Goal: Information Seeking & Learning: Check status

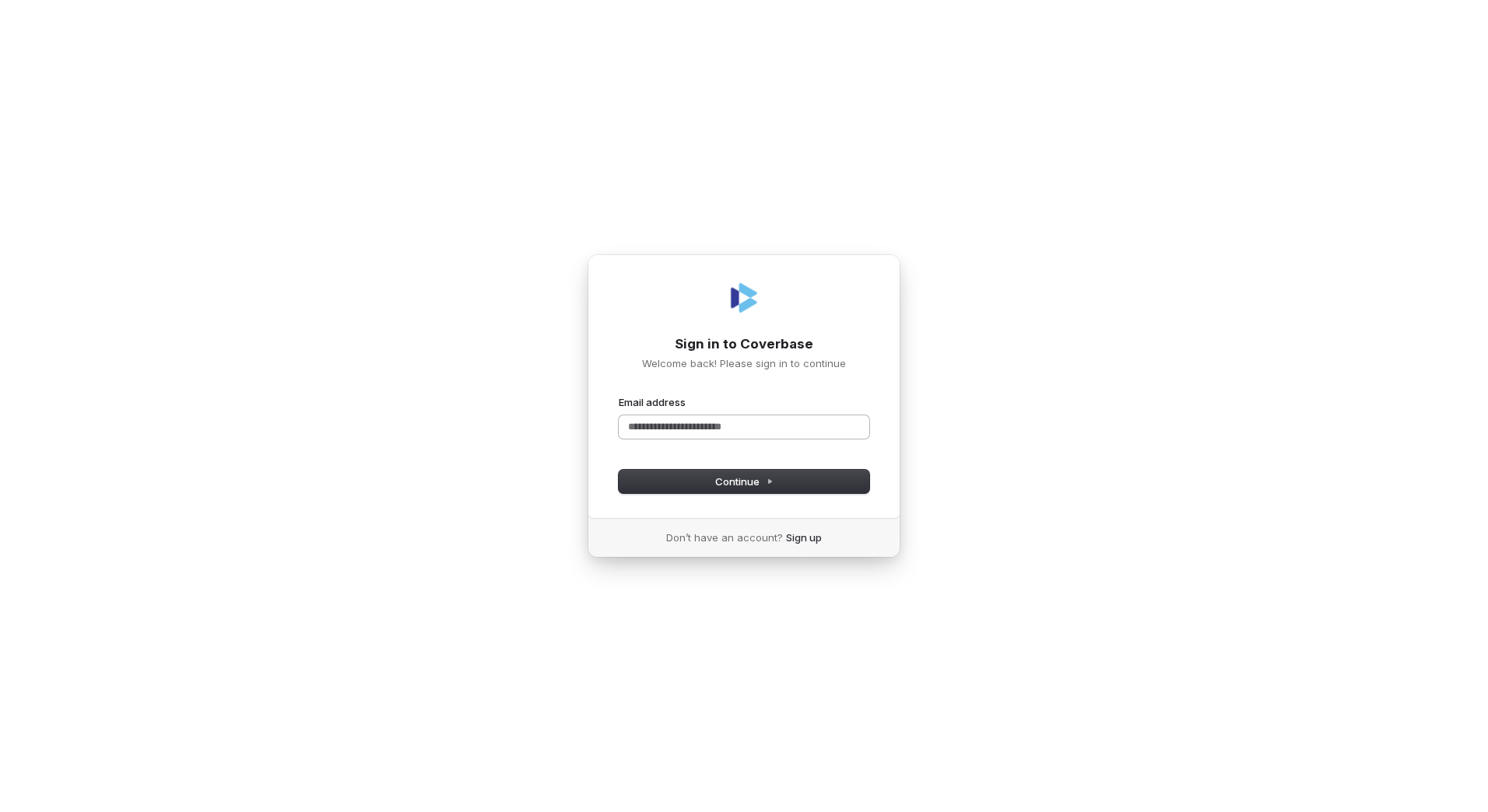
click at [755, 430] on input "Email address" at bounding box center [744, 427] width 251 height 24
click at [769, 479] on icon at bounding box center [770, 482] width 8 height 8
type input "**********"
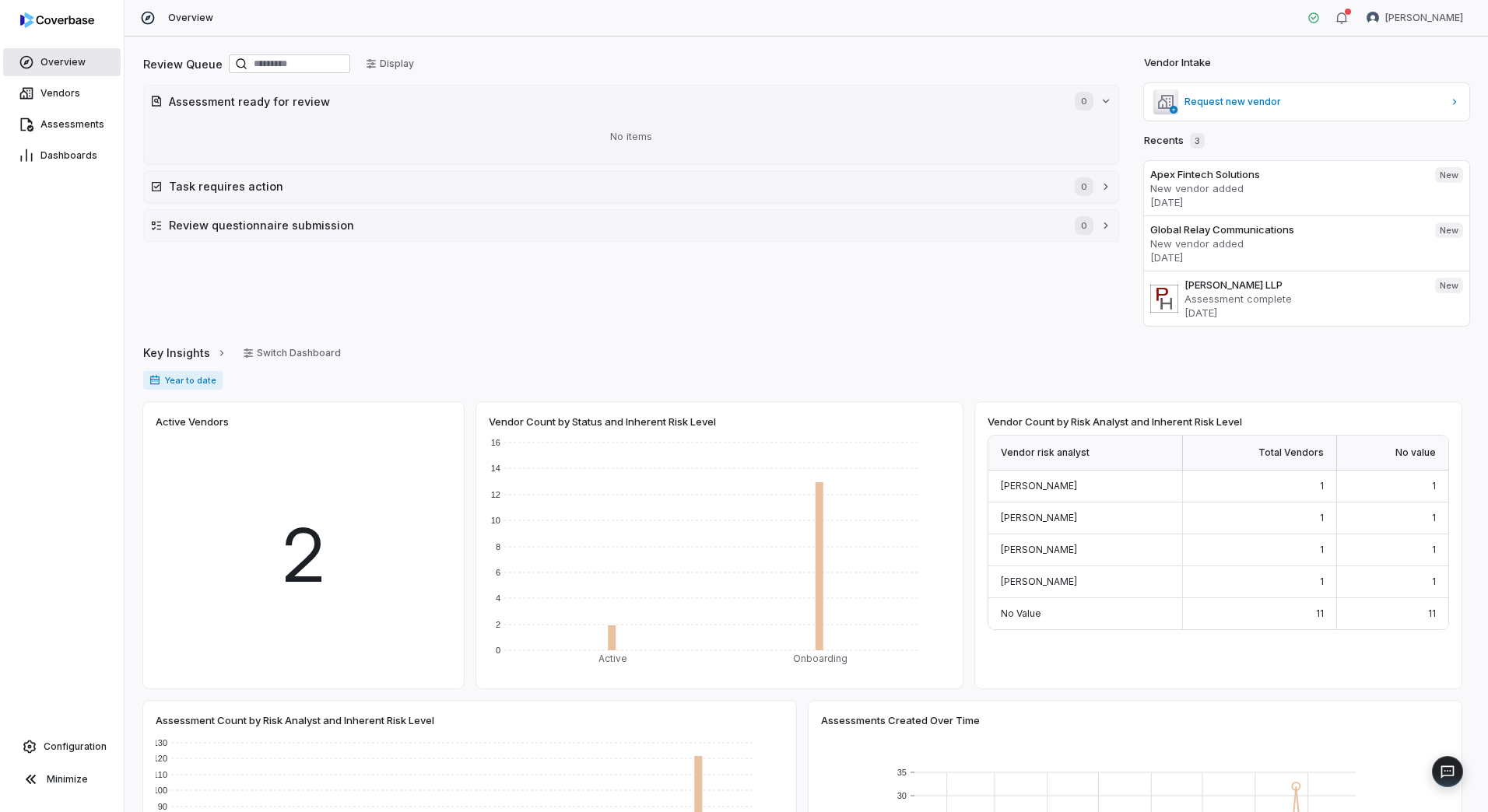
click at [79, 69] on link "Overview" at bounding box center [62, 62] width 118 height 28
click at [60, 97] on span "Vendors" at bounding box center [60, 93] width 40 height 13
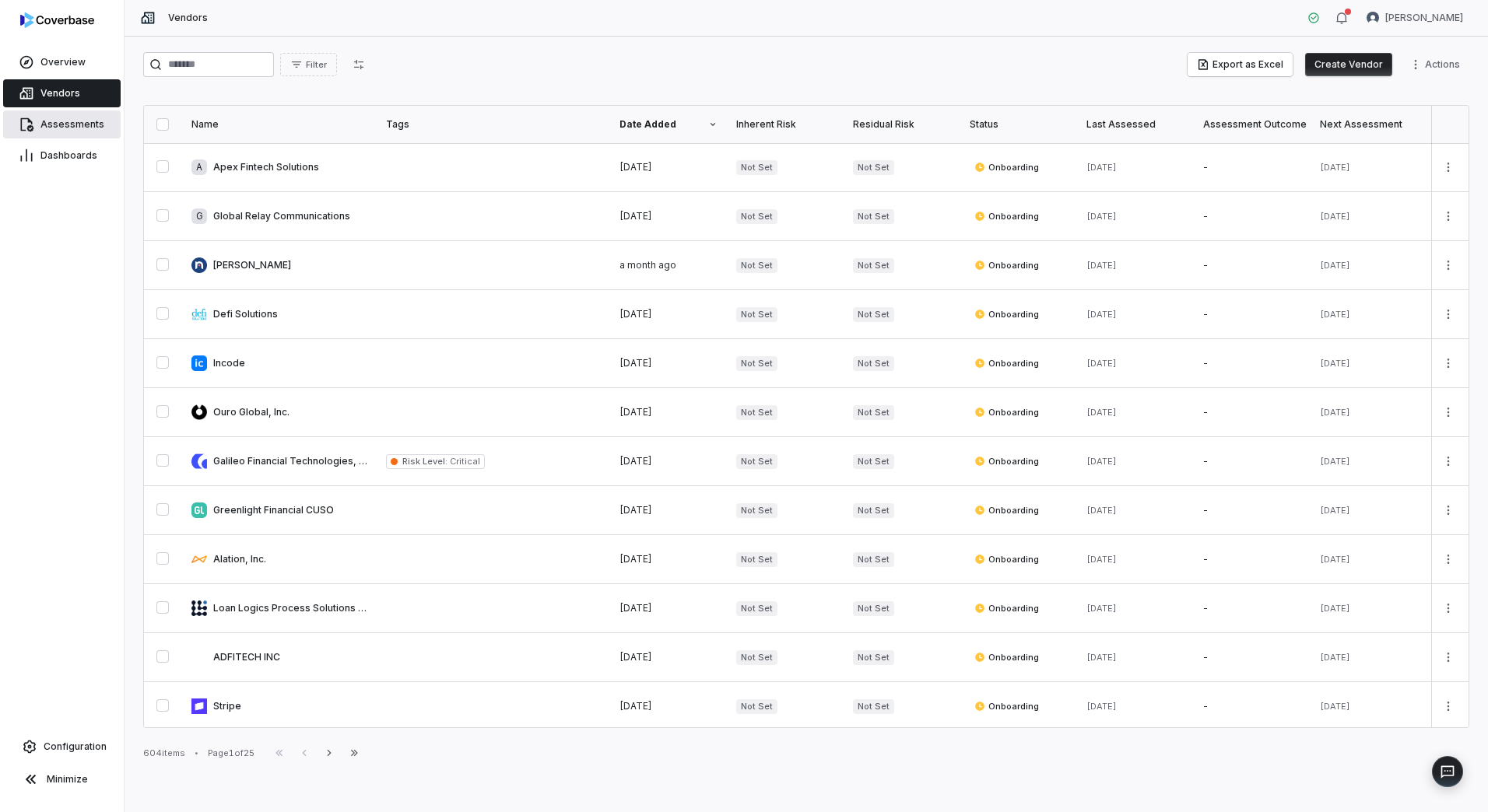
click at [73, 117] on link "Assessments" at bounding box center [62, 124] width 118 height 28
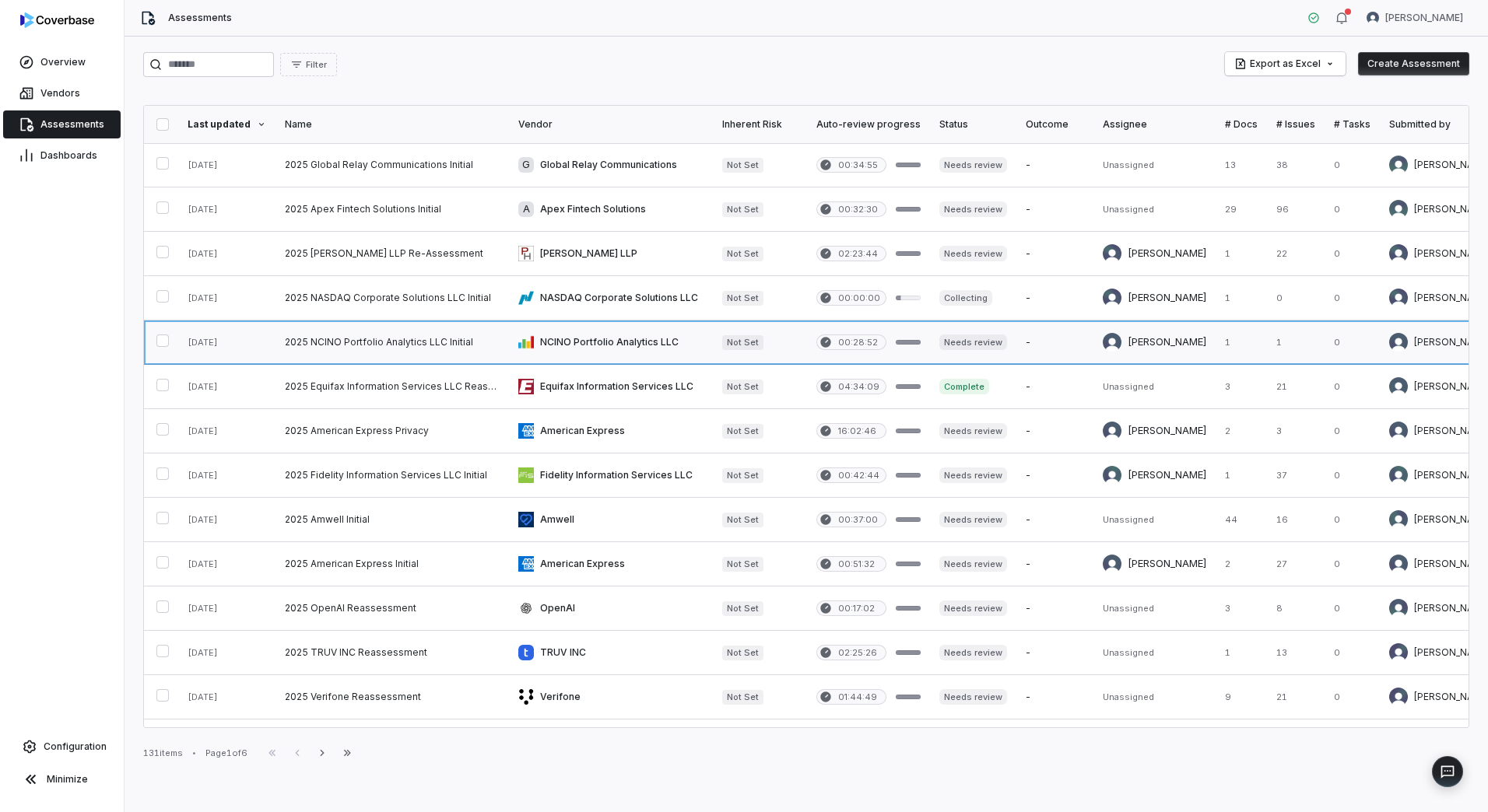
click at [666, 348] on link at bounding box center [611, 342] width 204 height 43
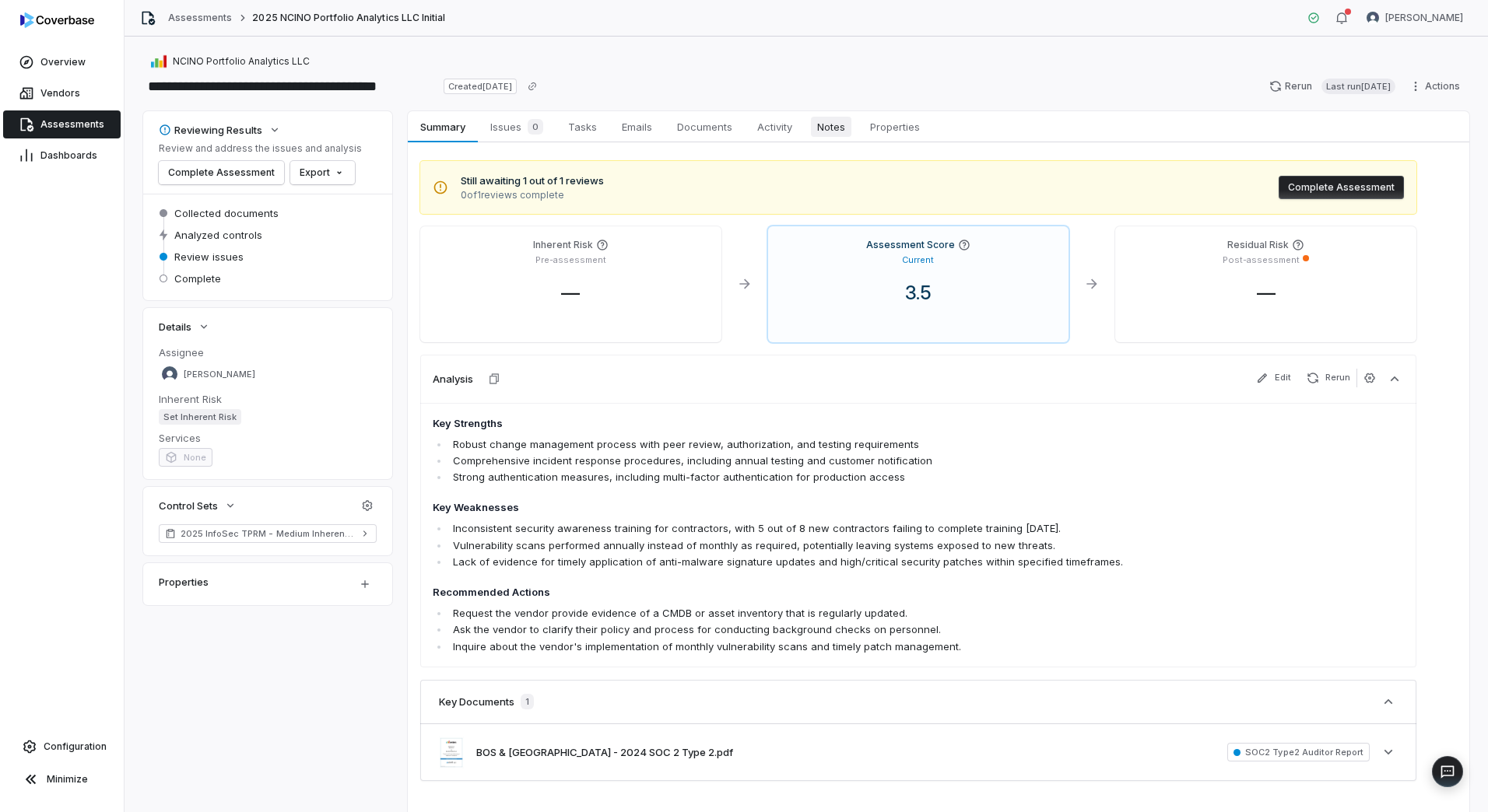
click at [832, 131] on span "Notes" at bounding box center [831, 126] width 40 height 21
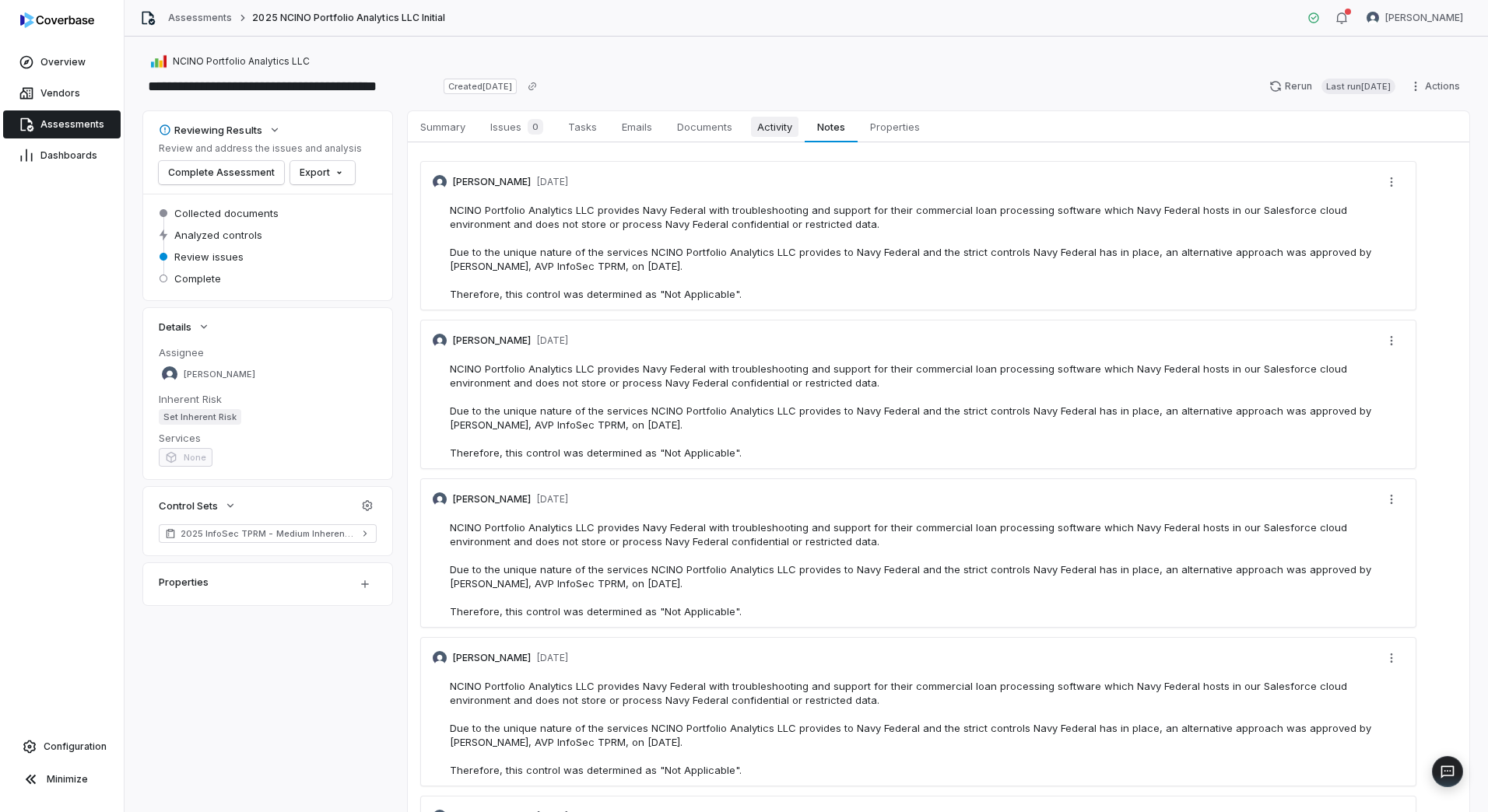
click at [792, 124] on span "Activity" at bounding box center [775, 126] width 47 height 21
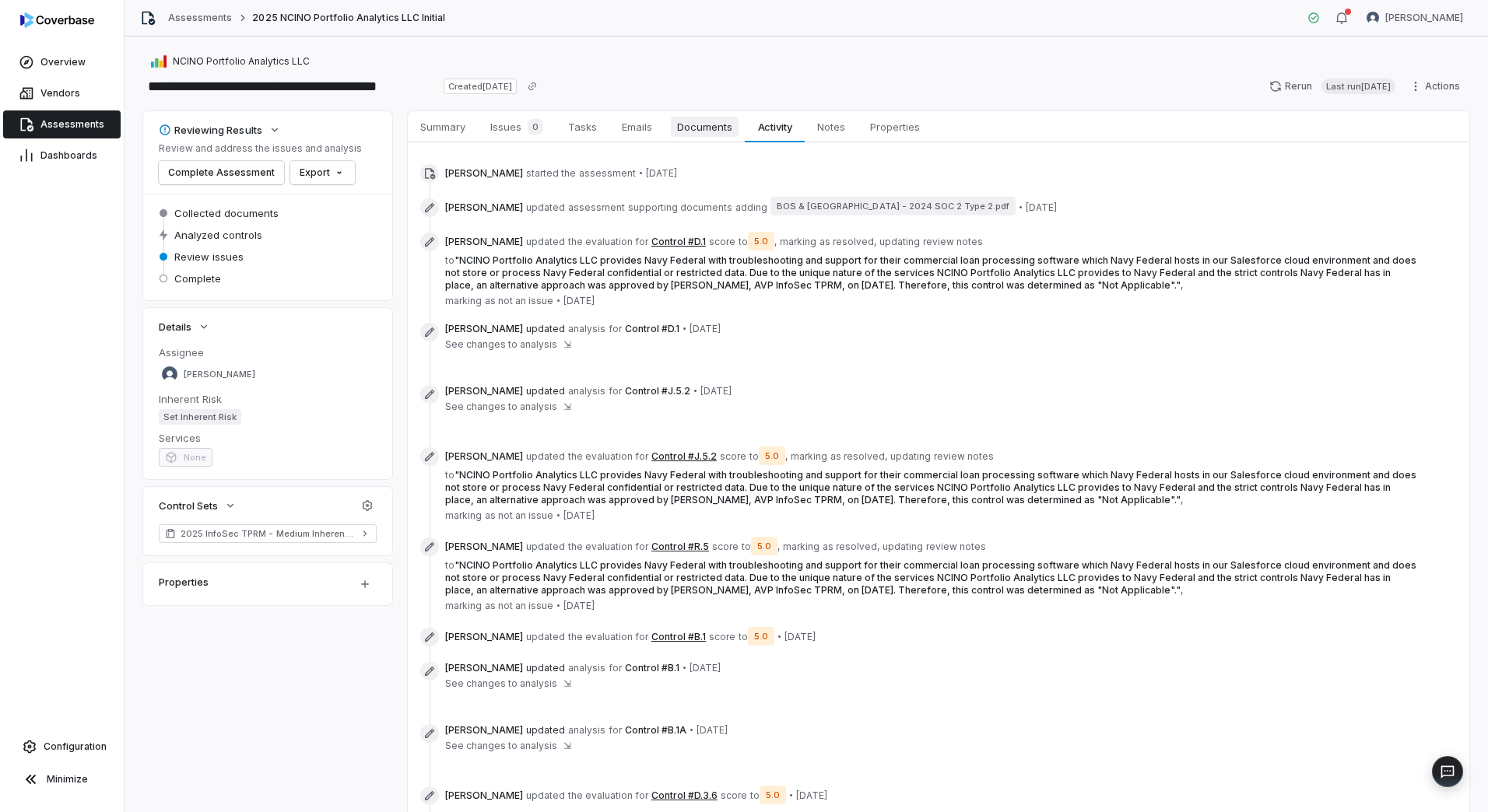
click at [722, 118] on span "Documents" at bounding box center [704, 126] width 68 height 21
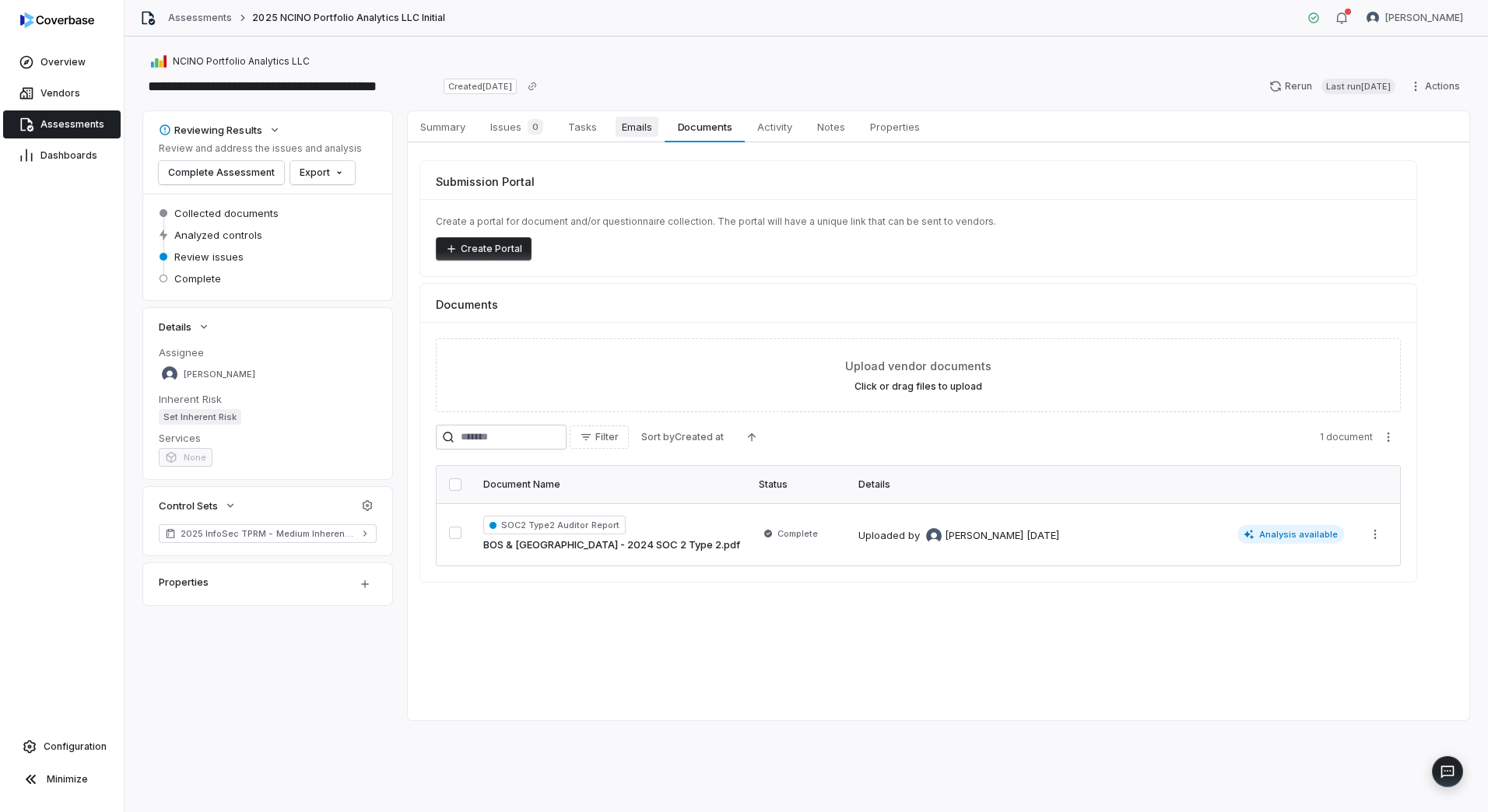
click at [631, 130] on span "Emails" at bounding box center [637, 126] width 43 height 21
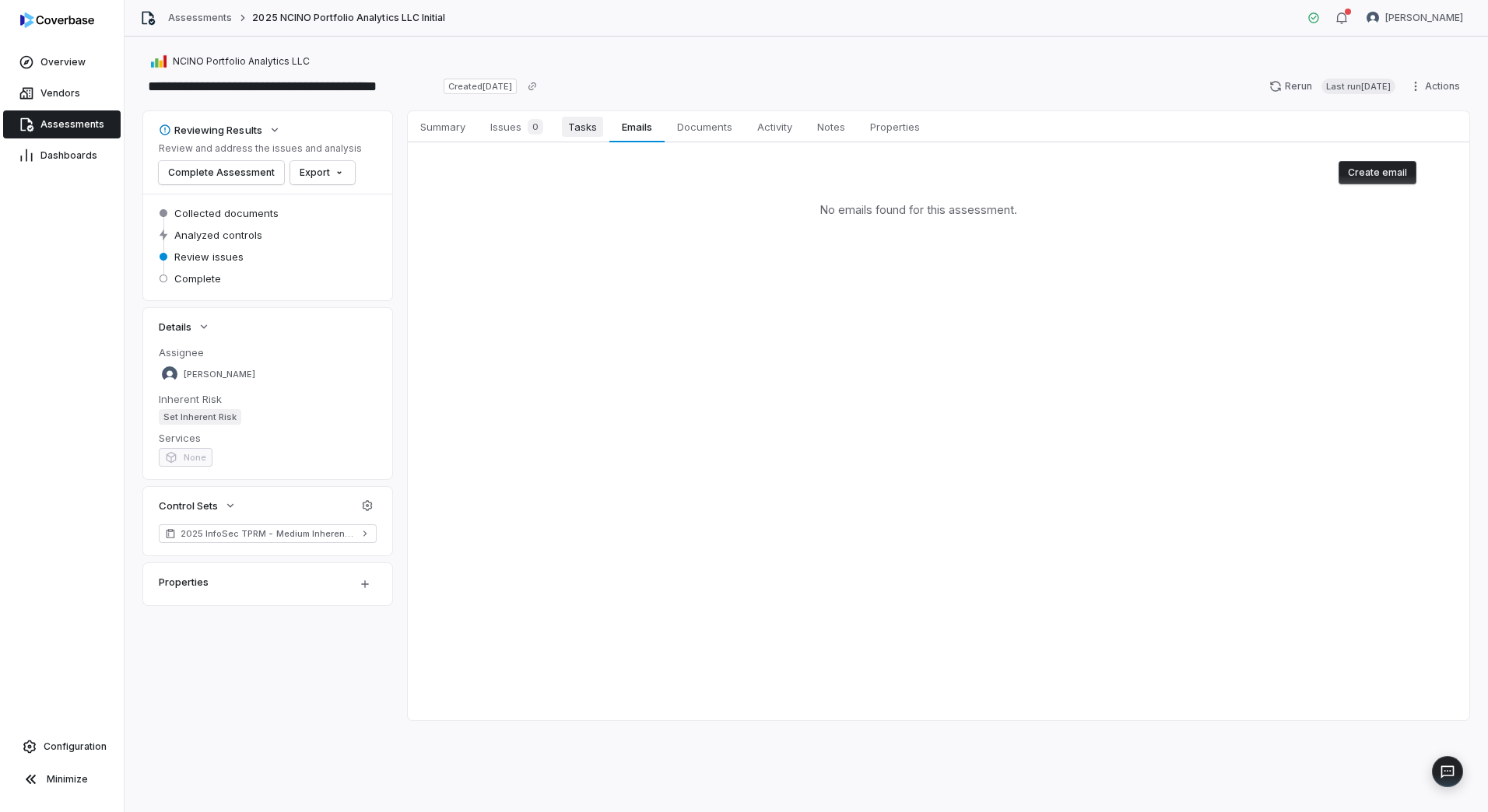
click at [594, 131] on span "Tasks" at bounding box center [583, 126] width 41 height 21
click at [512, 134] on span "Issues 0" at bounding box center [516, 126] width 66 height 22
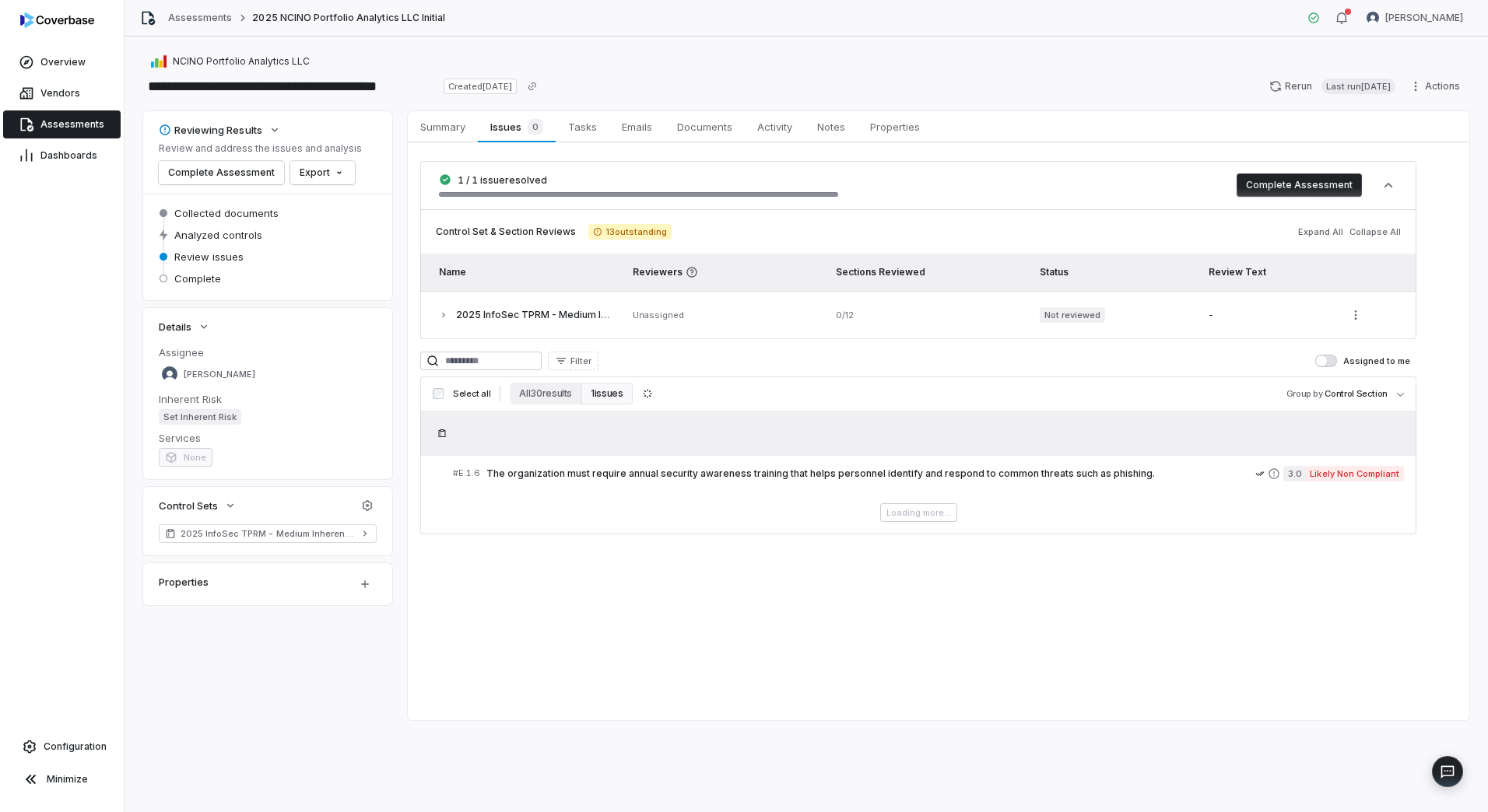
click at [43, 122] on span "Assessments" at bounding box center [72, 124] width 64 height 13
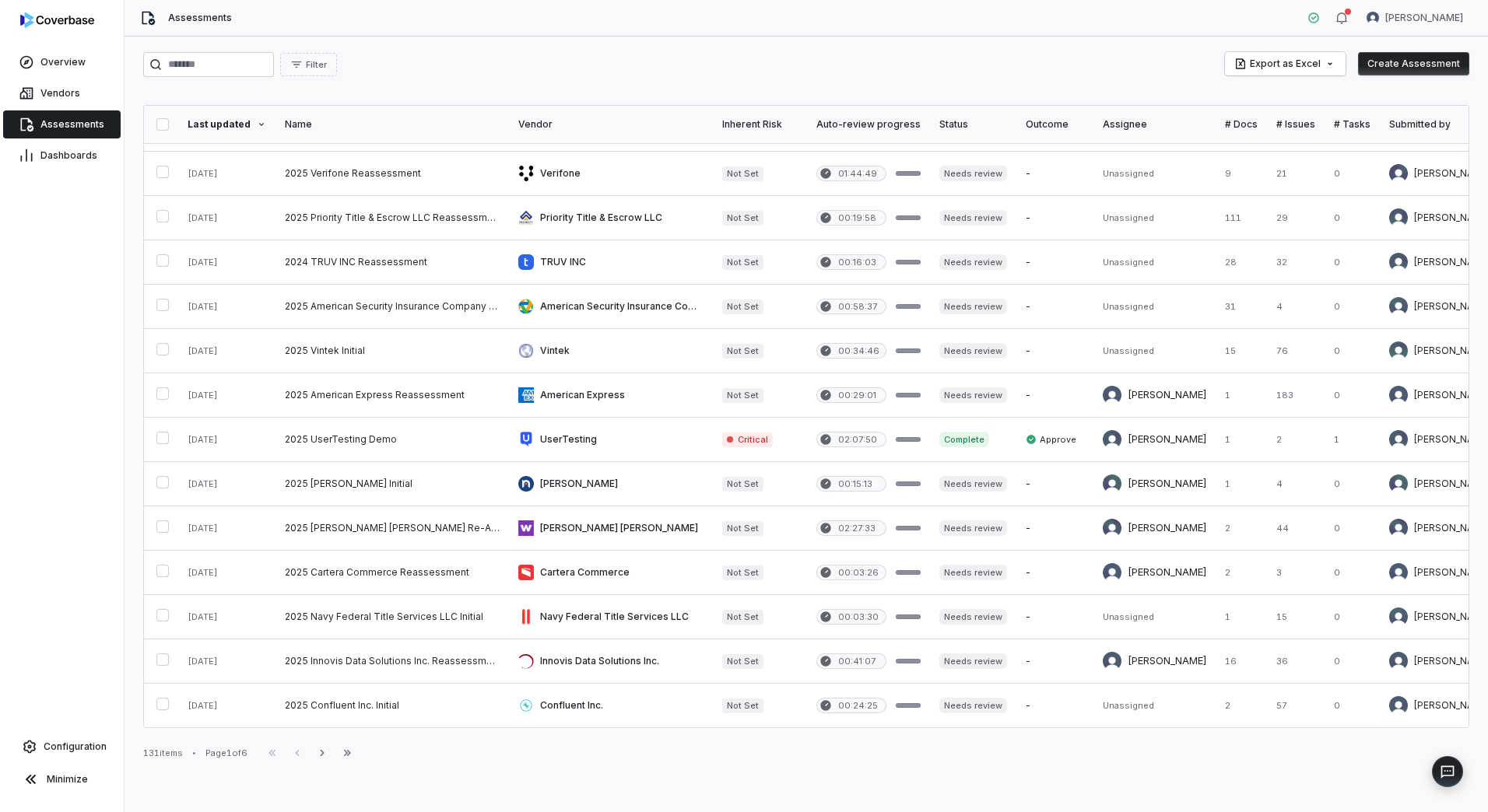
scroll to position [532, 0]
click at [353, 564] on link at bounding box center [392, 572] width 233 height 43
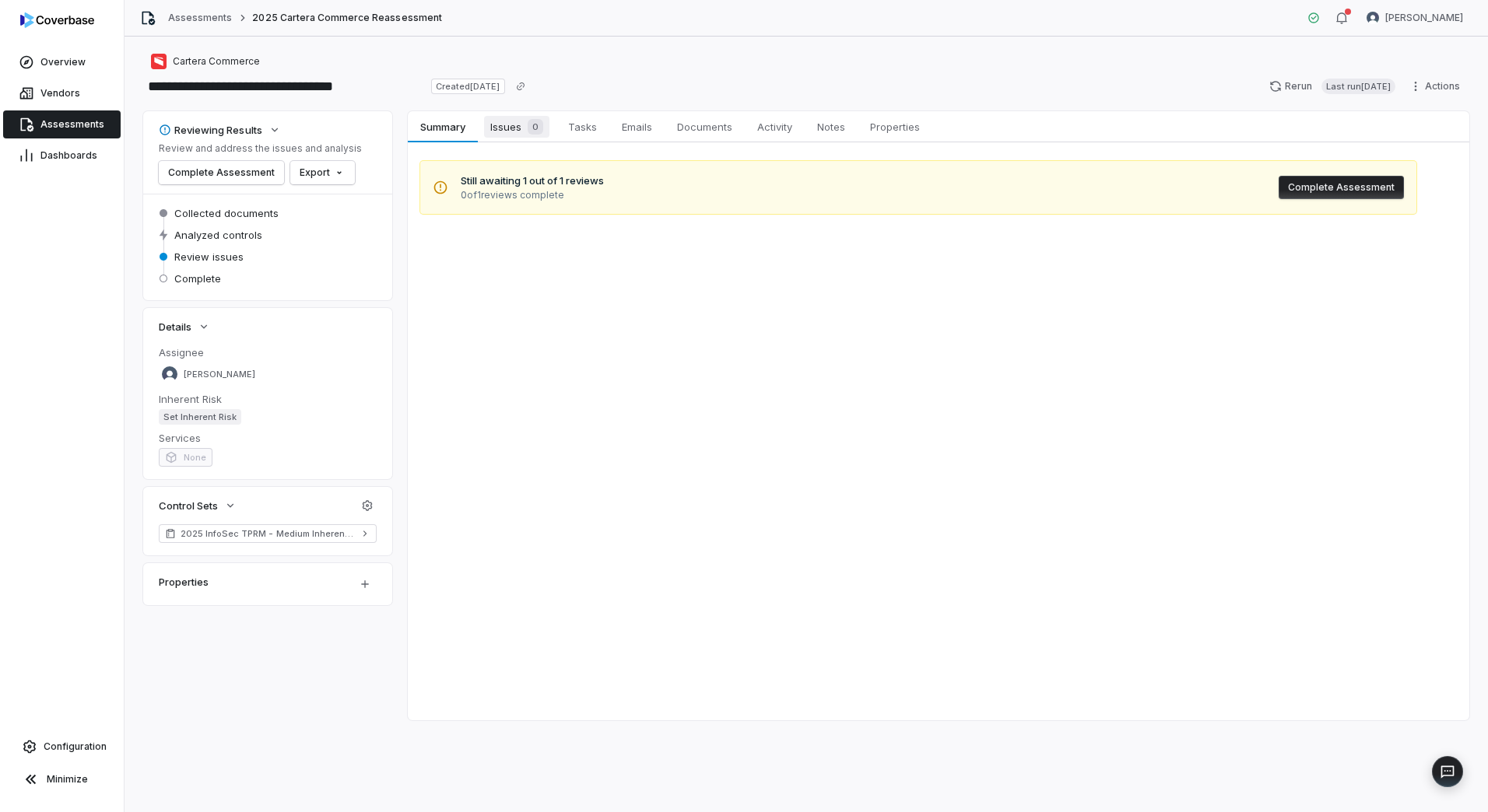
click at [504, 128] on span "Issues 0" at bounding box center [516, 126] width 66 height 22
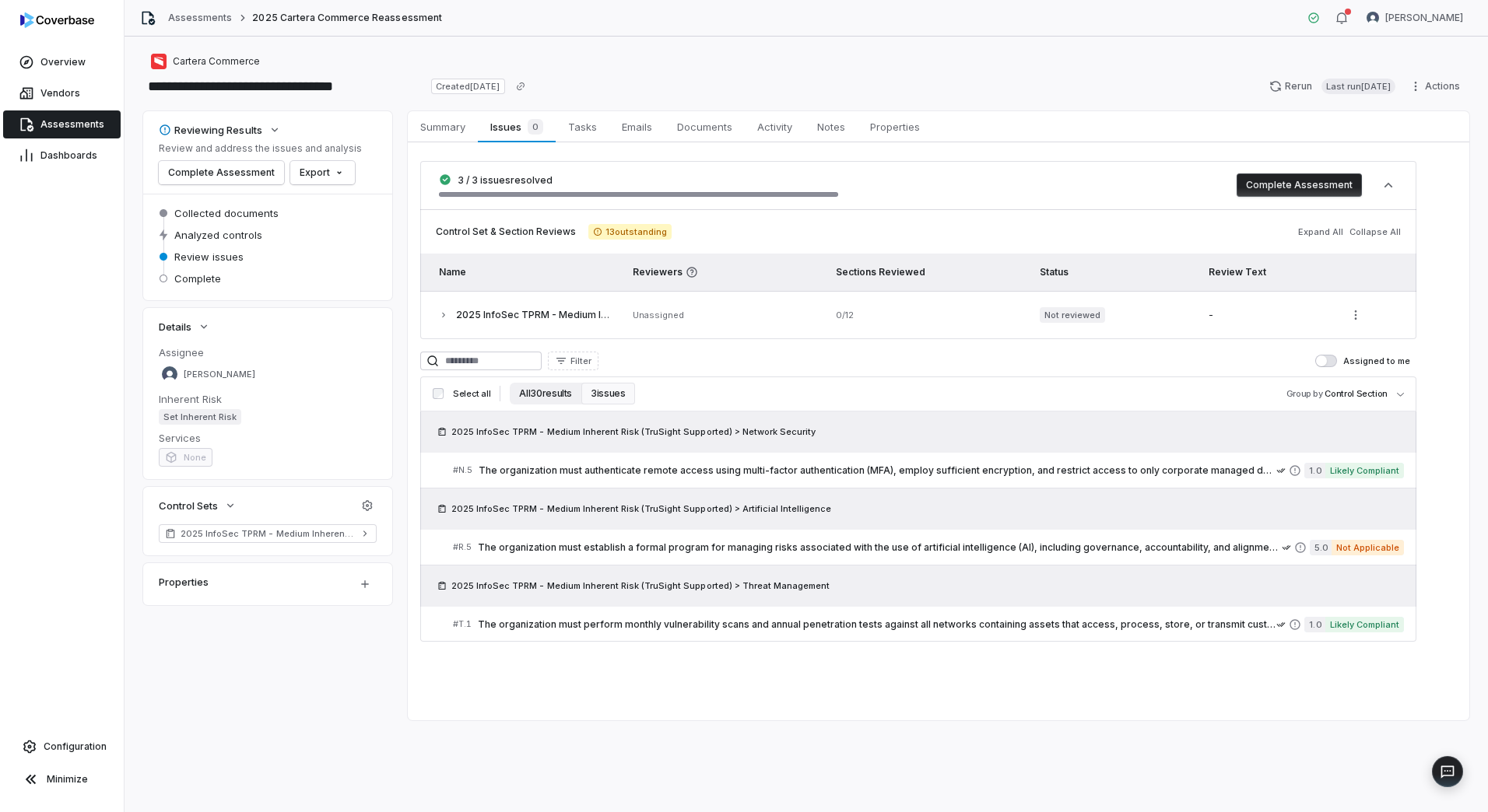
click at [516, 388] on button "All 30 results" at bounding box center [545, 394] width 72 height 22
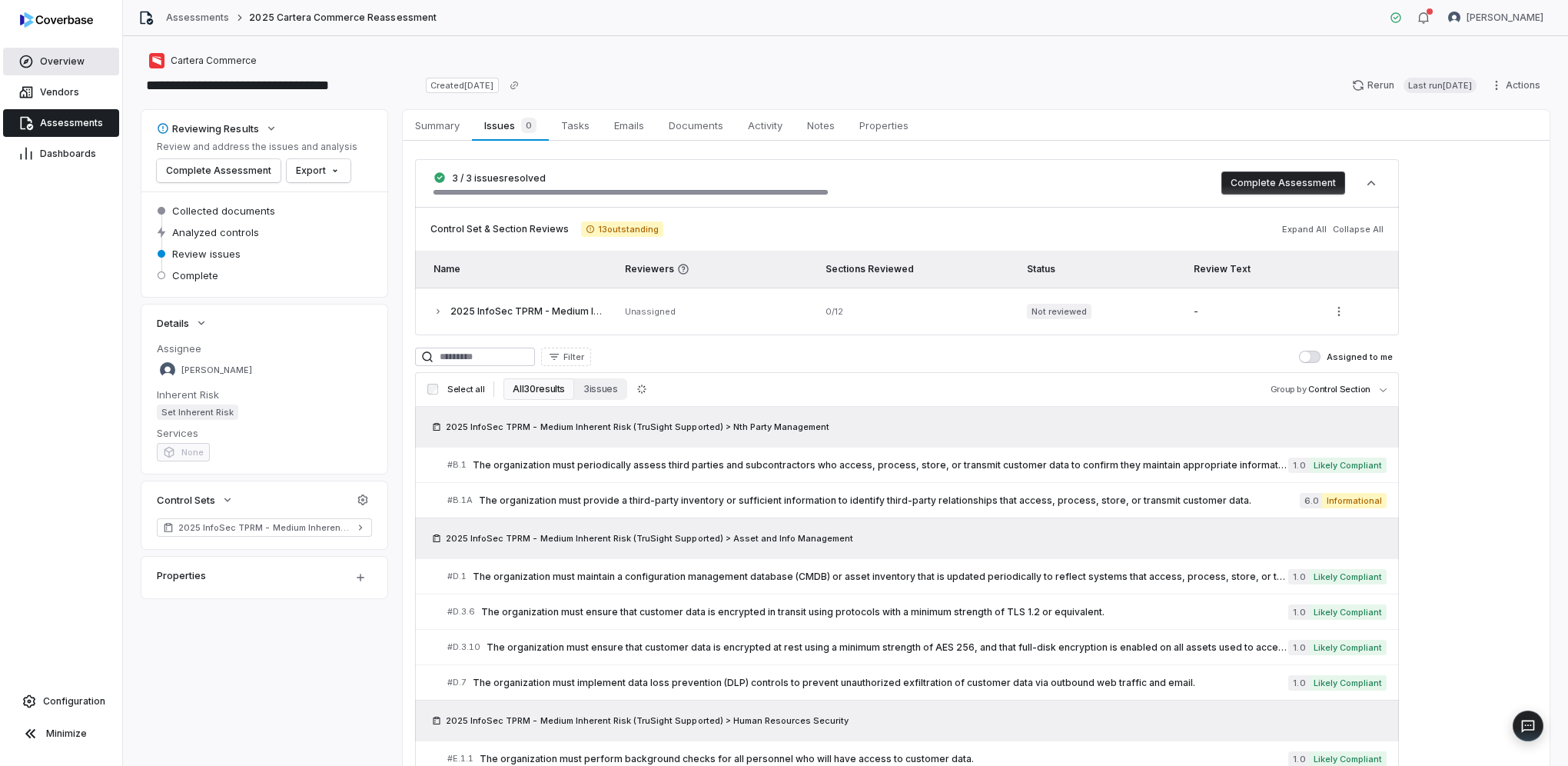
click at [44, 66] on span "Overview" at bounding box center [62, 61] width 45 height 13
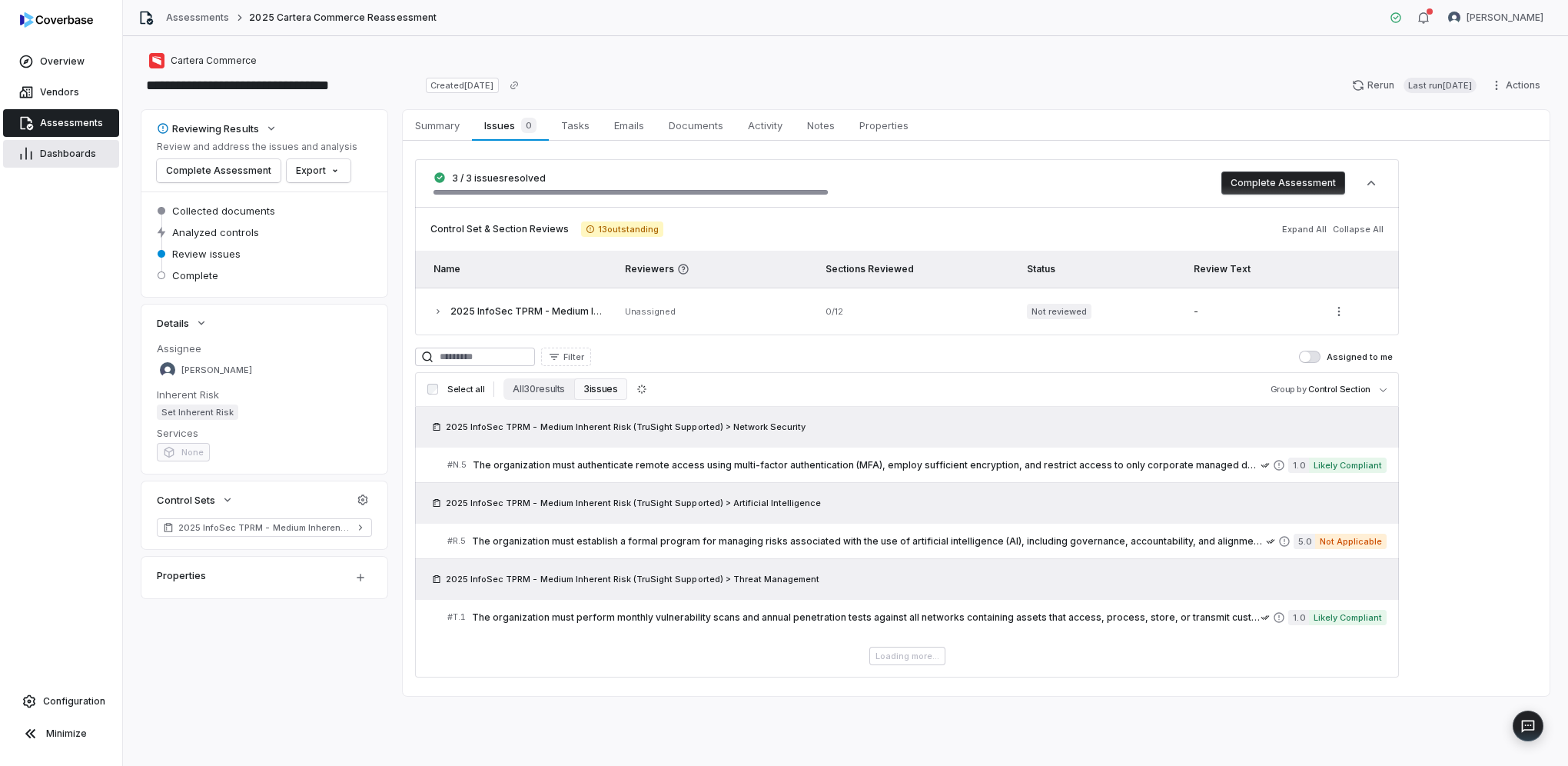
click at [88, 146] on link "Dashboards" at bounding box center [61, 154] width 116 height 28
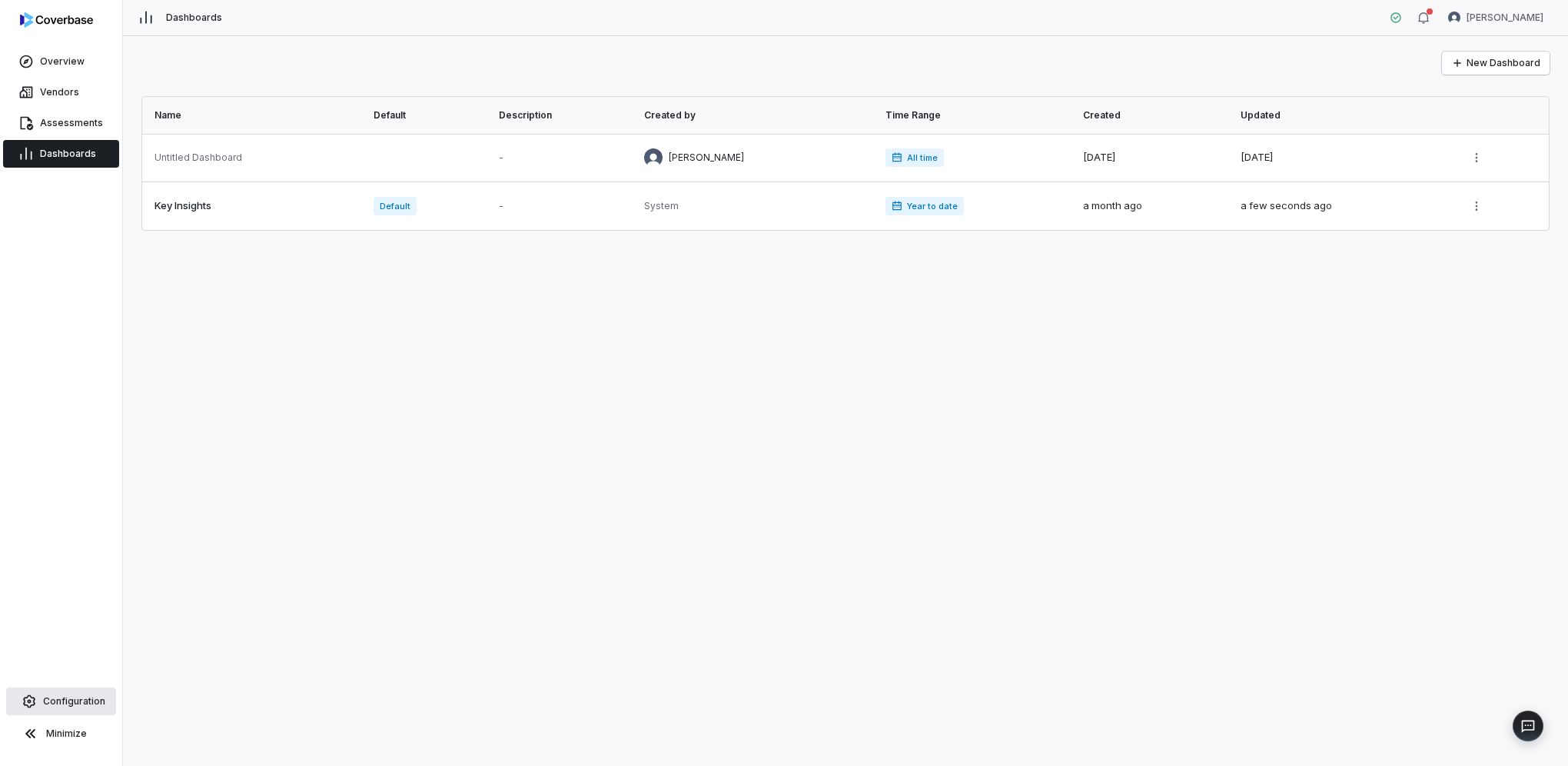
click at [58, 705] on span "Configuration" at bounding box center [74, 701] width 62 height 13
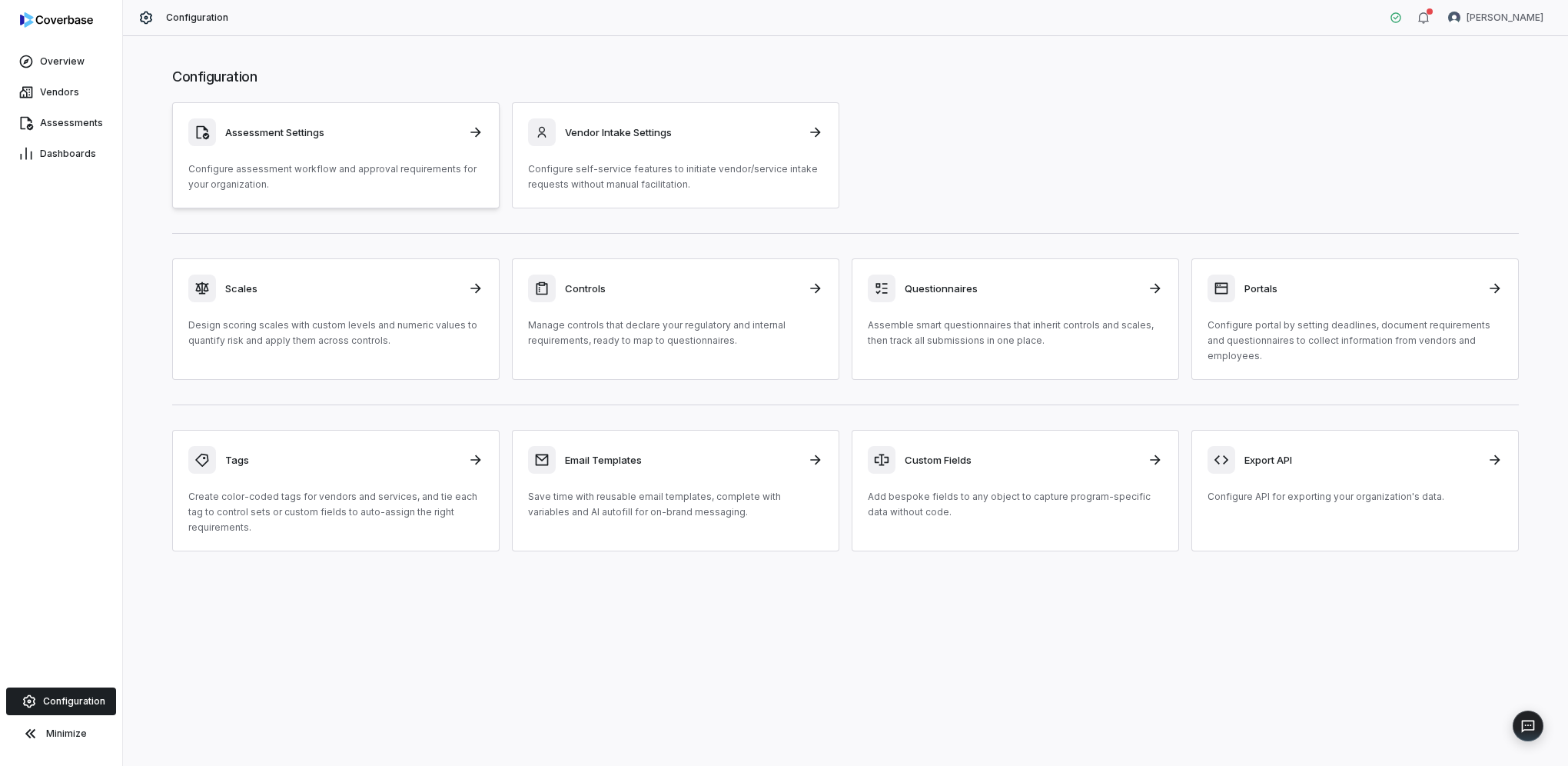
click at [350, 171] on p "Configure assessment workflow and approval requirements for your organization." at bounding box center [336, 177] width 295 height 31
click at [356, 148] on div "Assessment Settings Configure assessment workflow and approval requirements for…" at bounding box center [336, 155] width 295 height 74
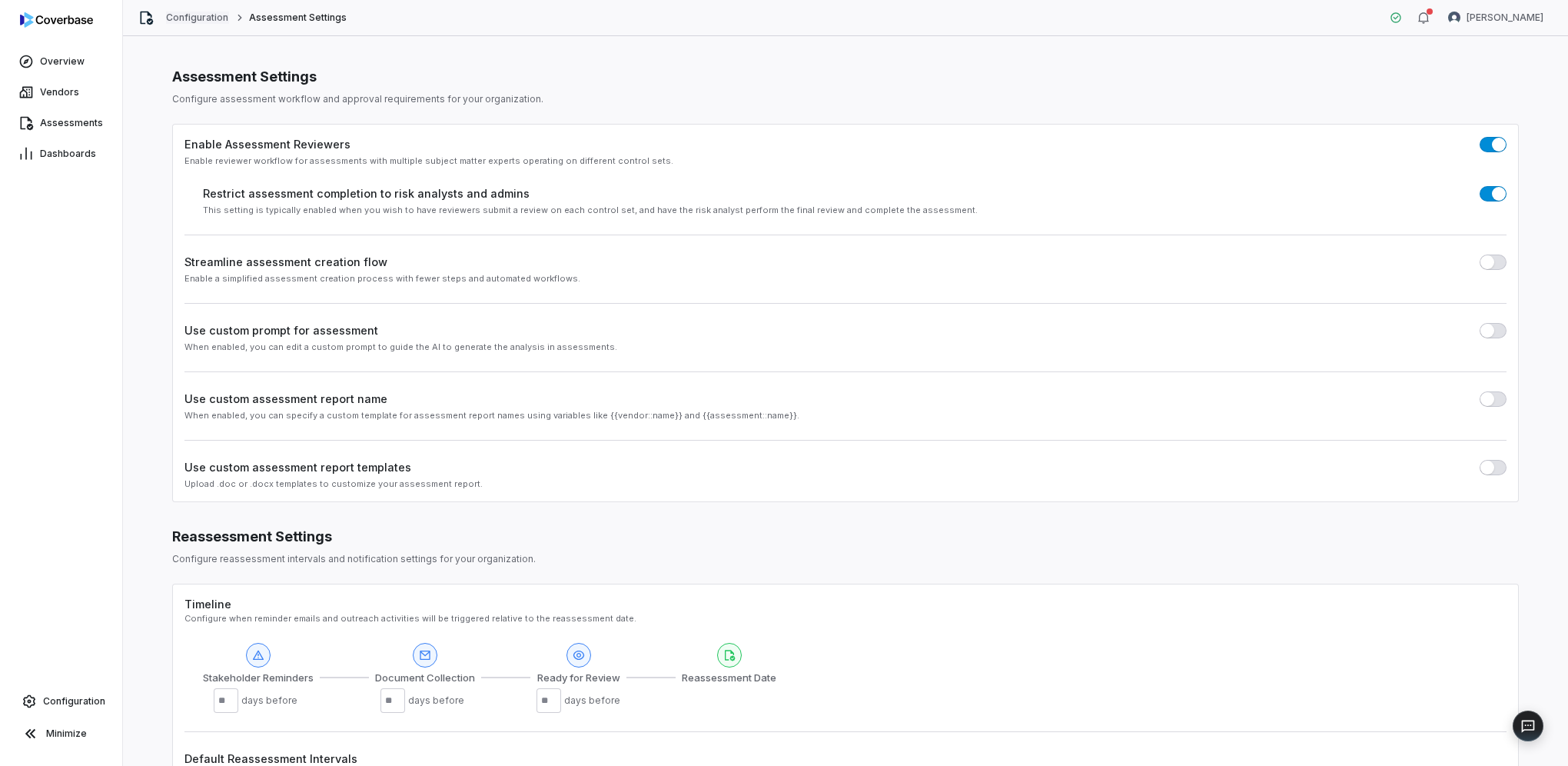
click at [212, 21] on link "Configuration" at bounding box center [197, 17] width 63 height 13
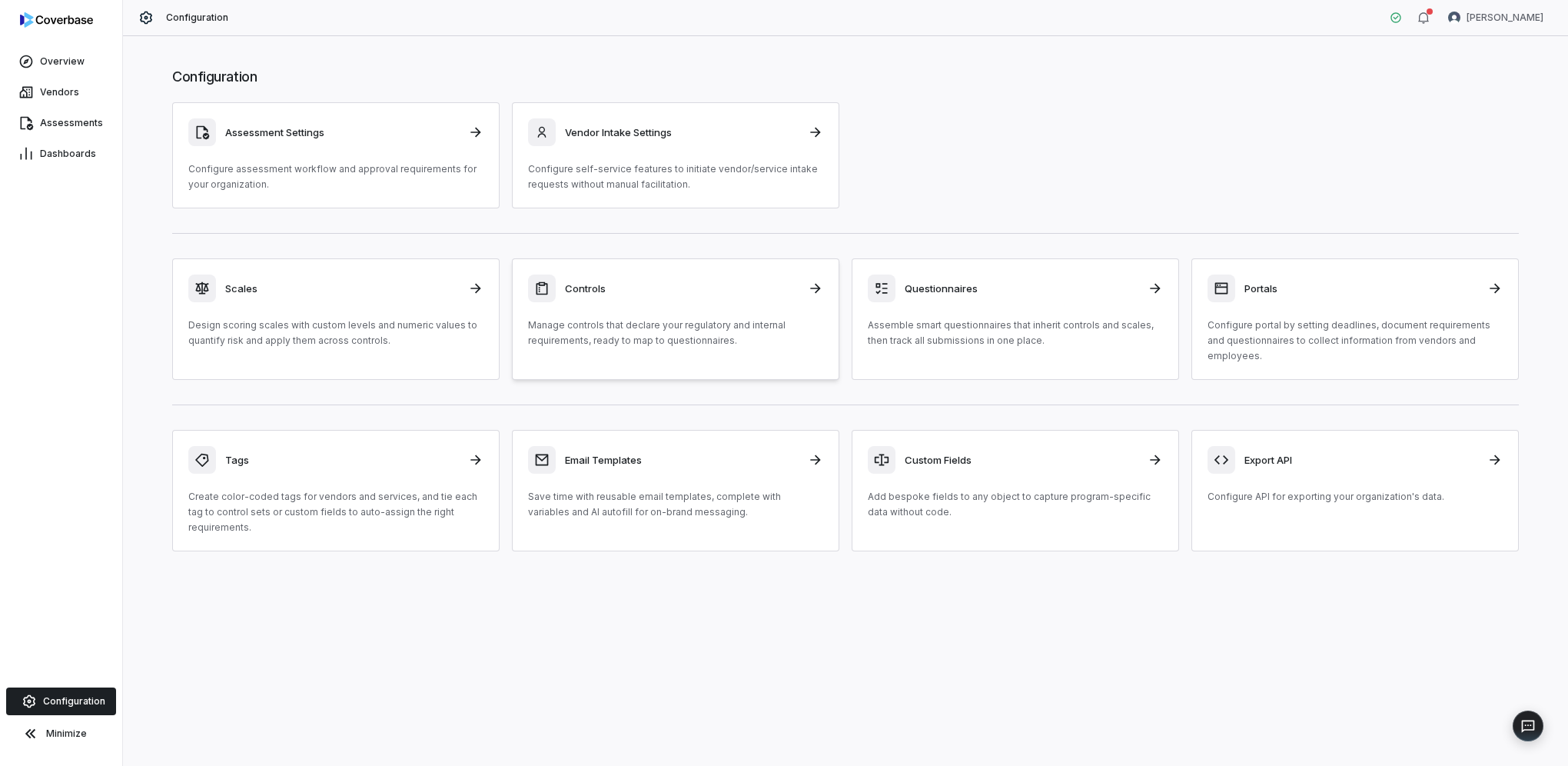
click at [743, 339] on p "Manage controls that declare your regulatory and internal requirements, ready t…" at bounding box center [676, 333] width 295 height 31
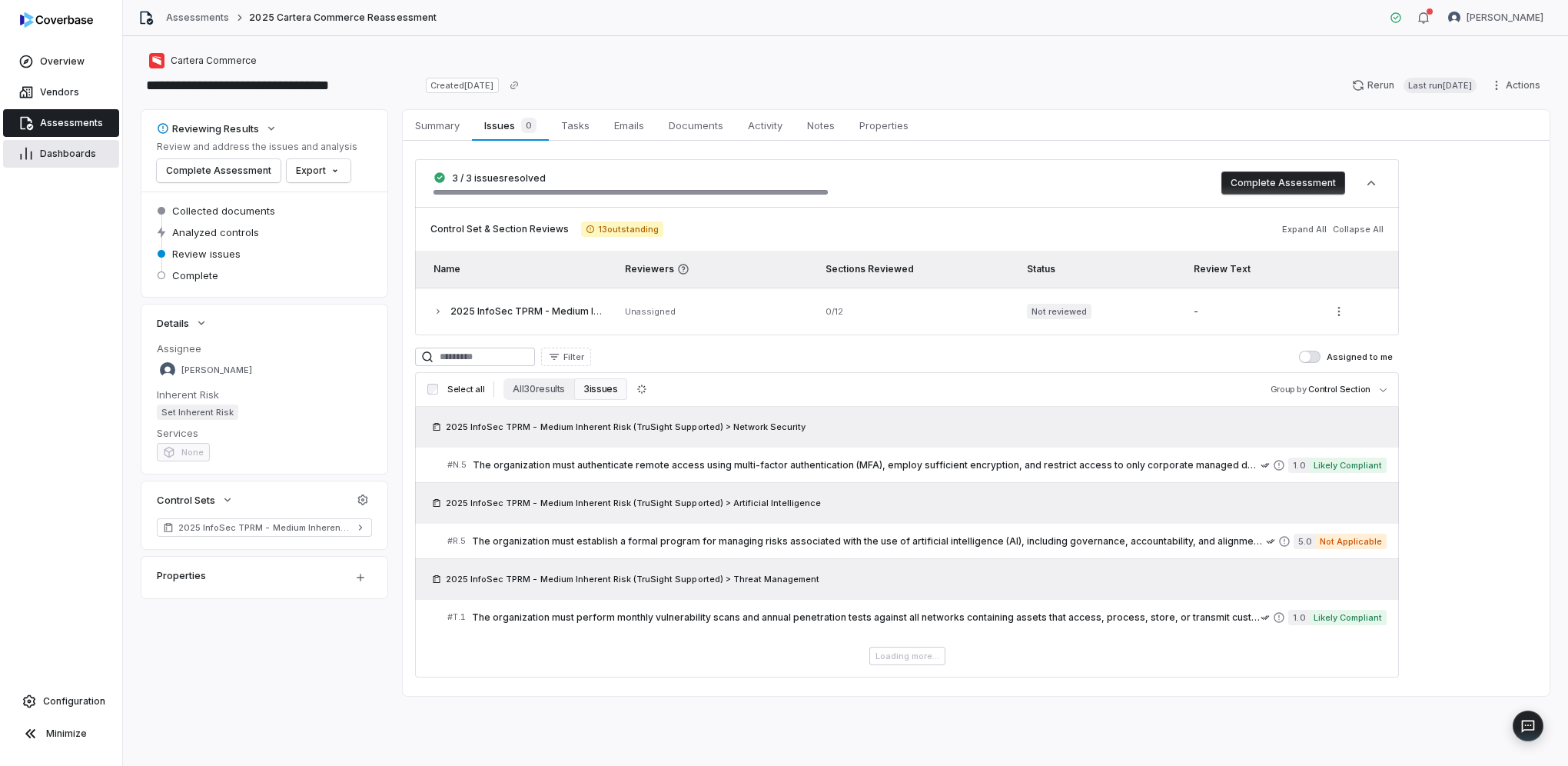
click at [86, 151] on span "Dashboards" at bounding box center [68, 154] width 56 height 13
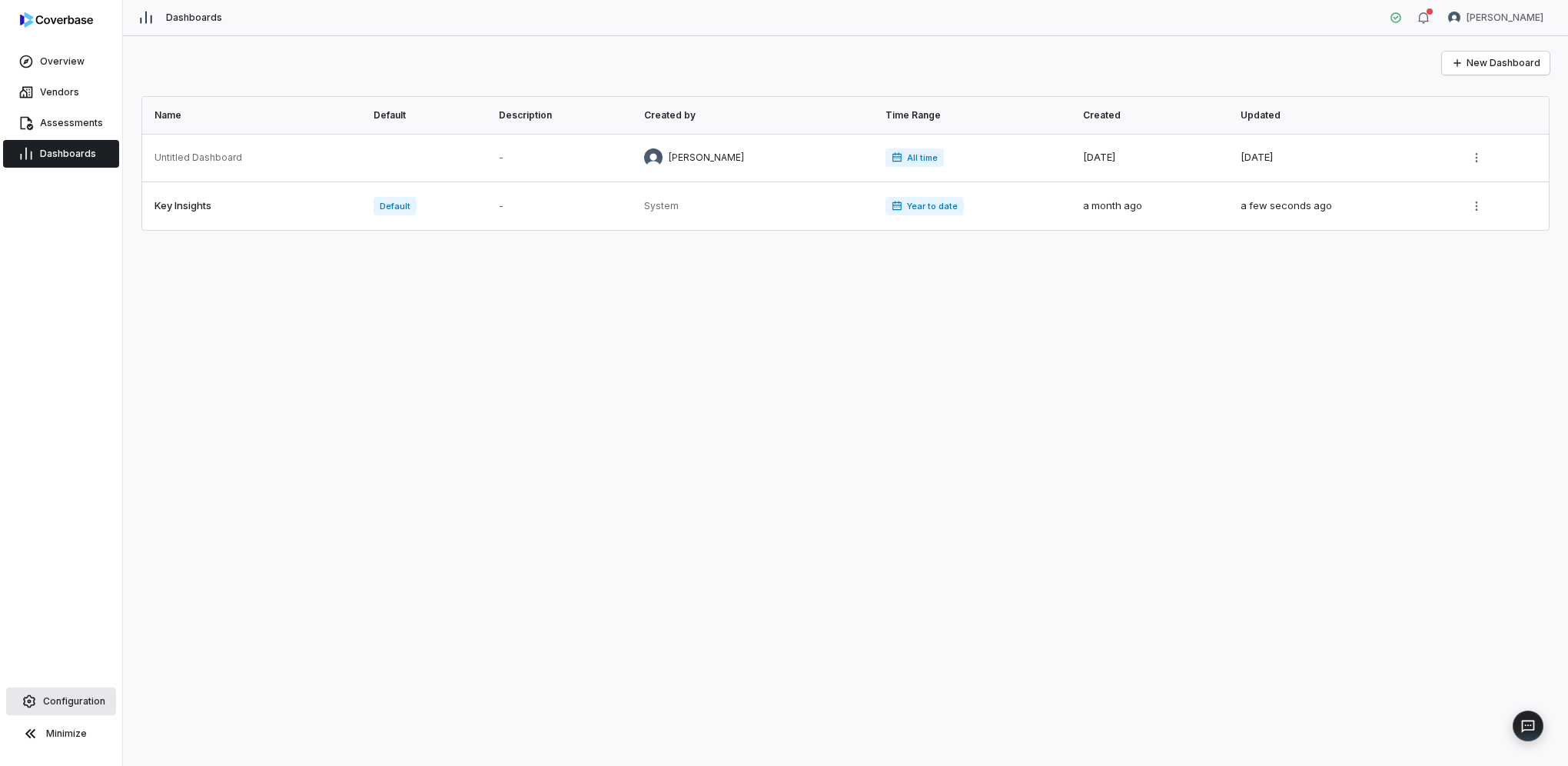
click at [59, 691] on link "Configuration" at bounding box center [61, 701] width 110 height 28
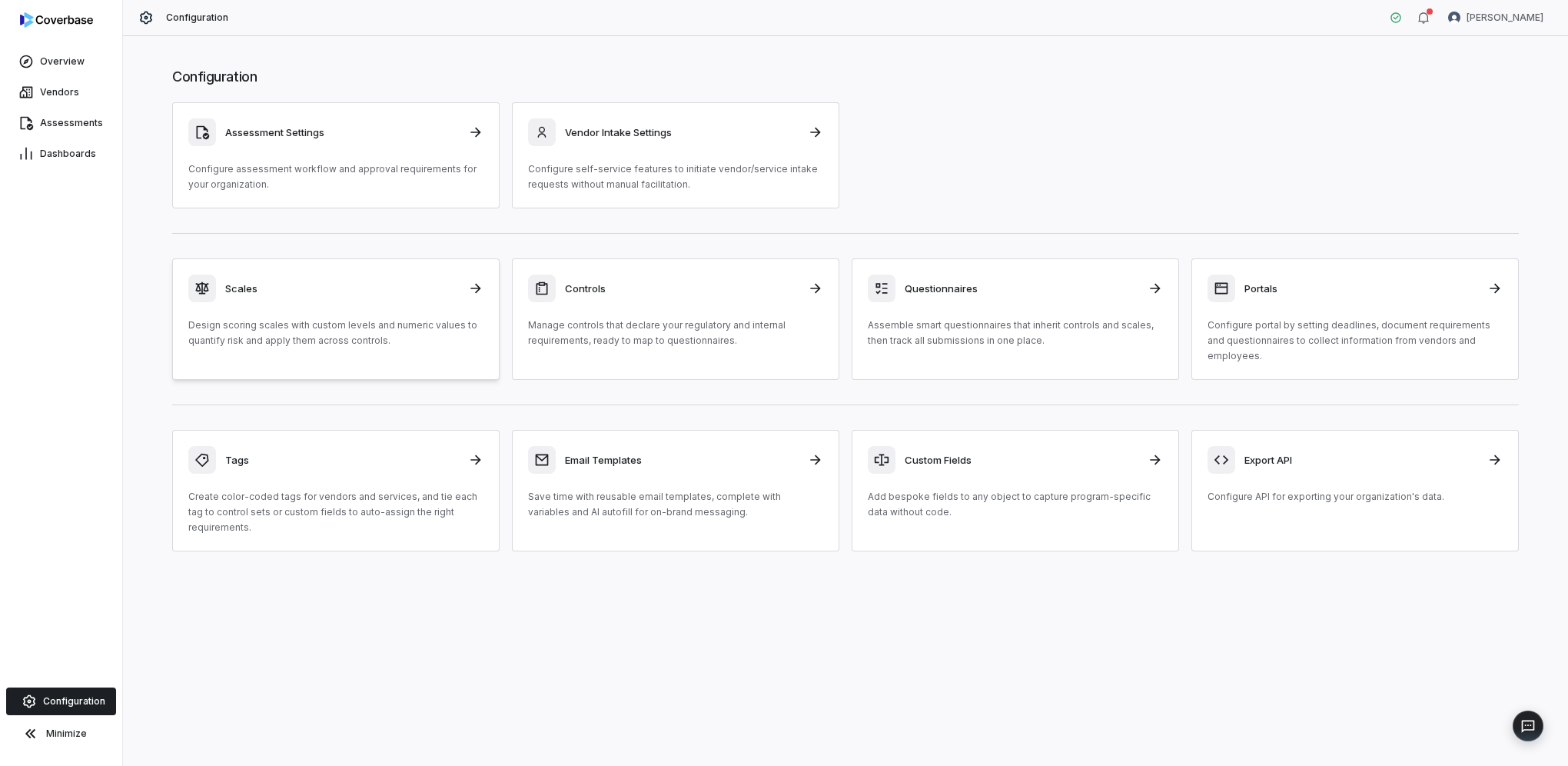
click at [335, 290] on h3 "Scales" at bounding box center [342, 289] width 233 height 14
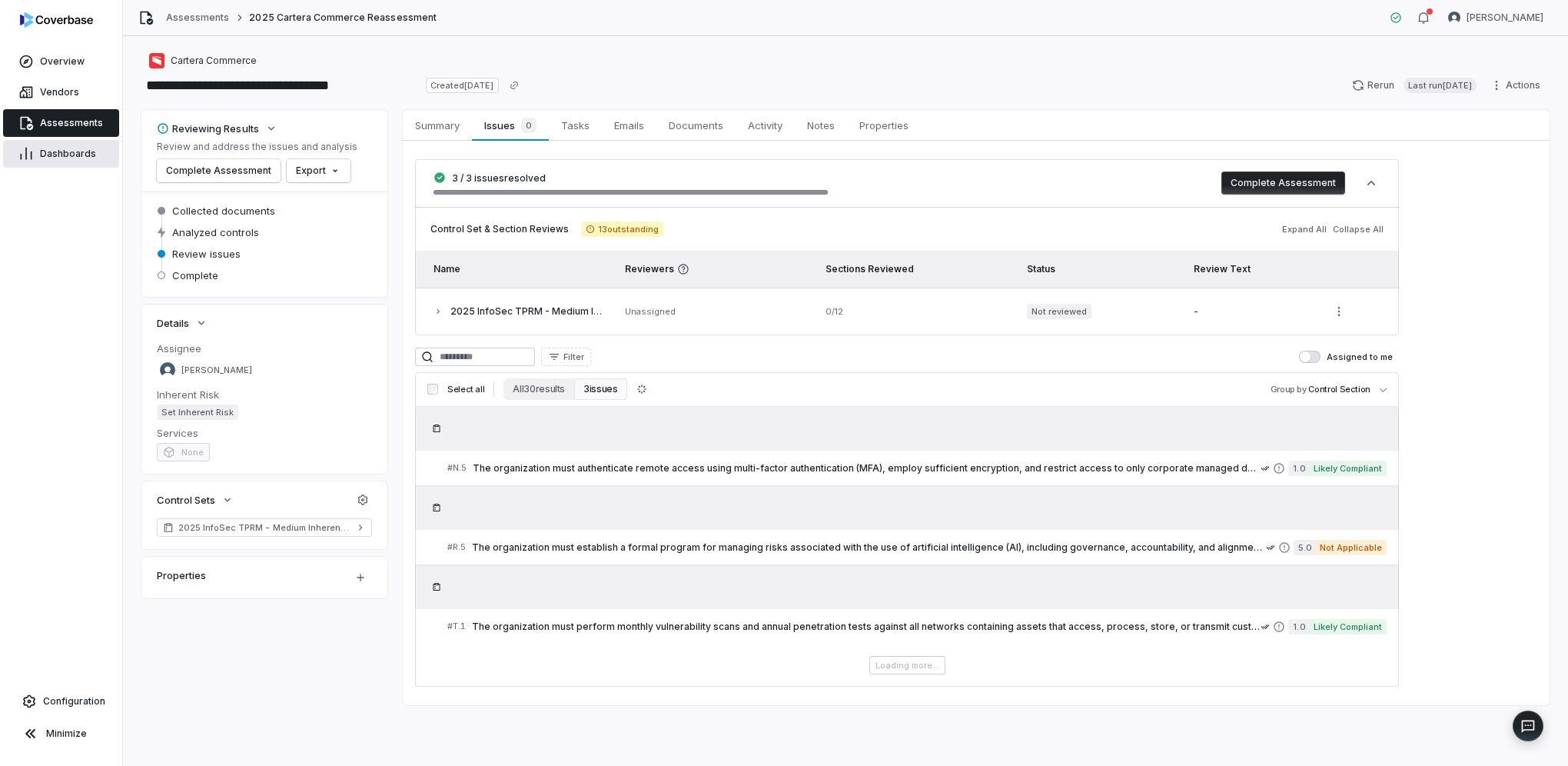
click at [68, 150] on span "Dashboards" at bounding box center [68, 154] width 56 height 13
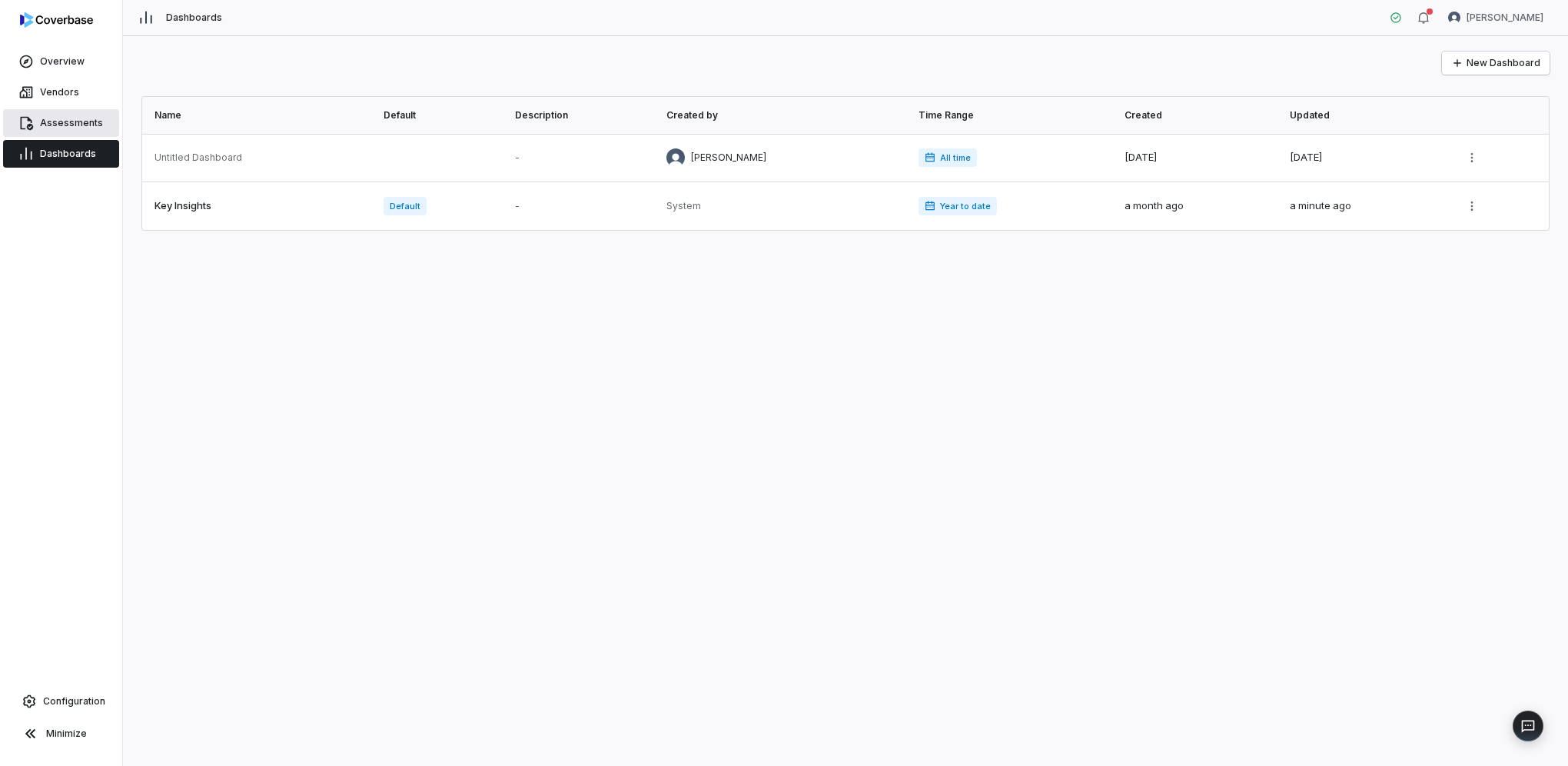
click at [88, 114] on link "Assessments" at bounding box center [61, 123] width 116 height 28
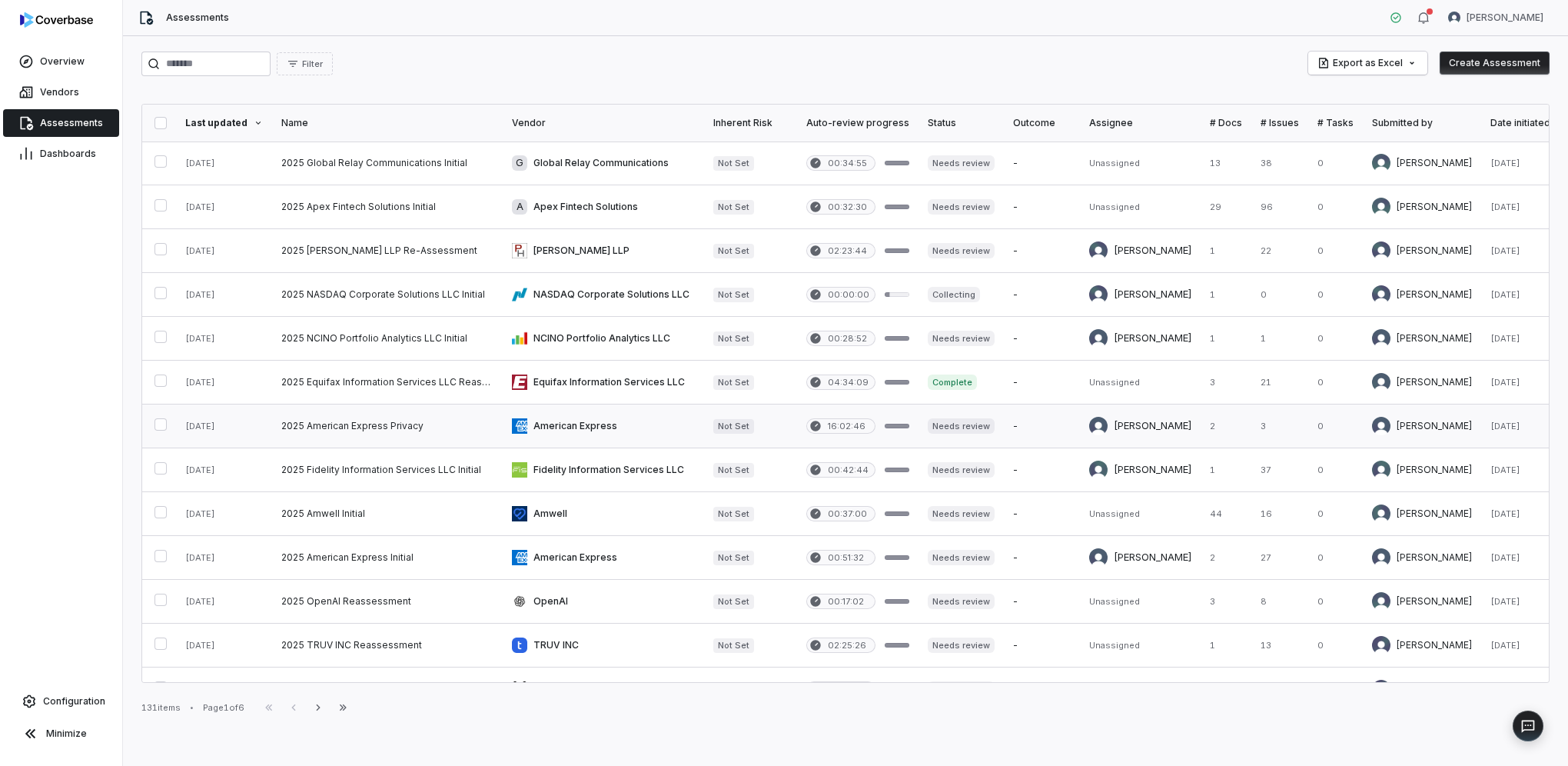
click at [337, 418] on link at bounding box center [387, 426] width 230 height 43
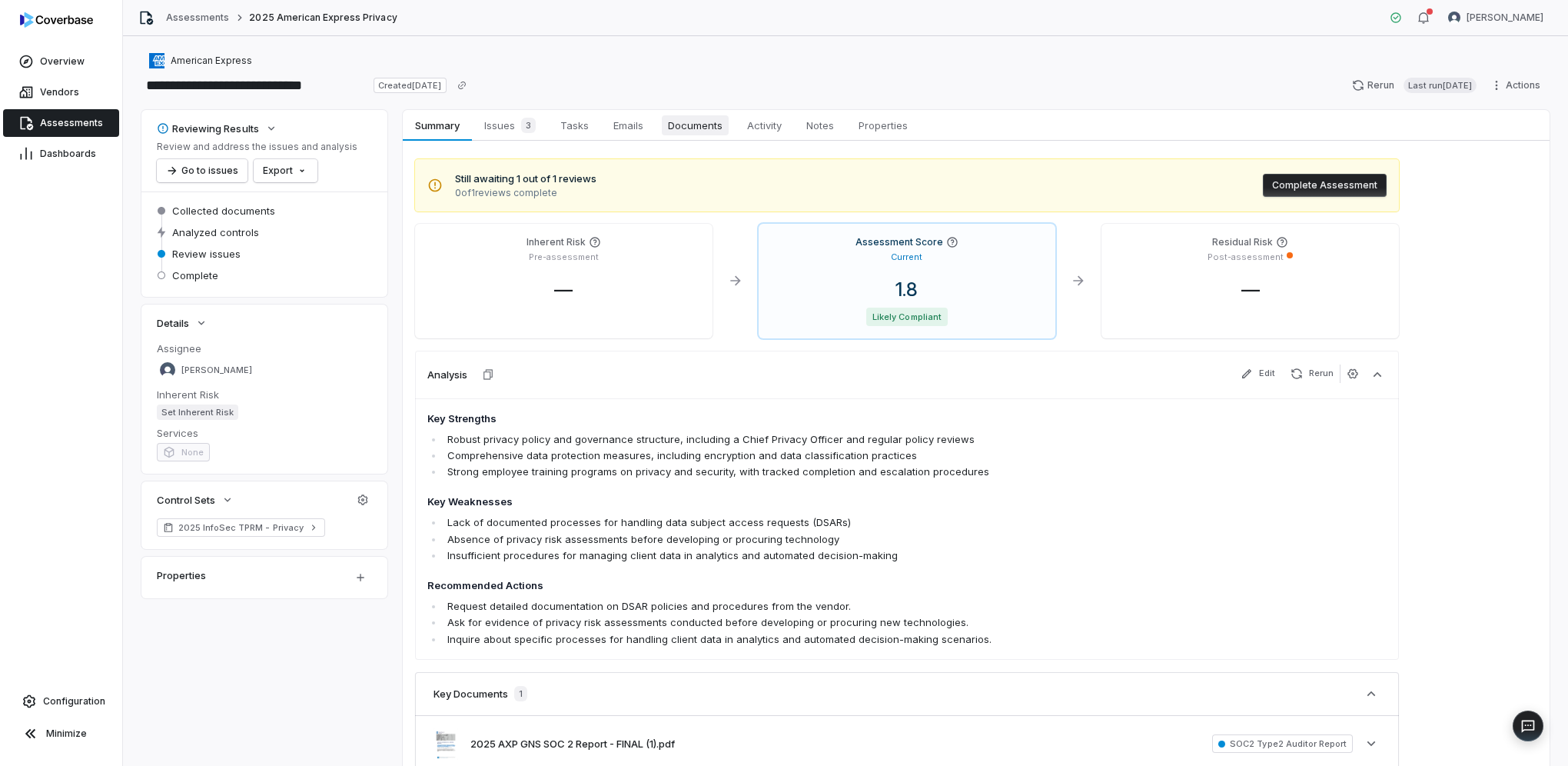
click at [705, 125] on span "Documents" at bounding box center [695, 125] width 67 height 20
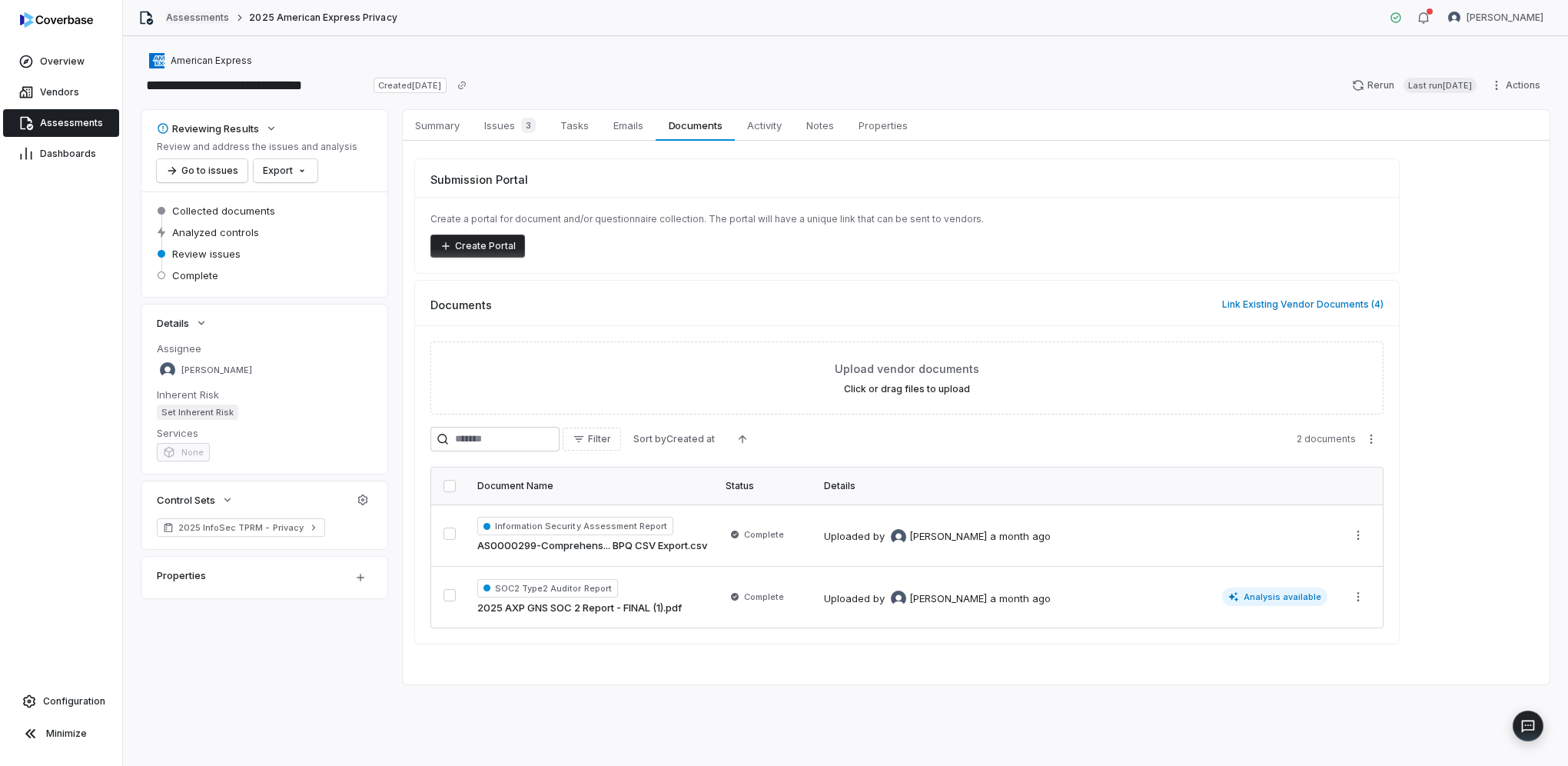
click at [184, 16] on link "Assessments" at bounding box center [197, 17] width 63 height 13
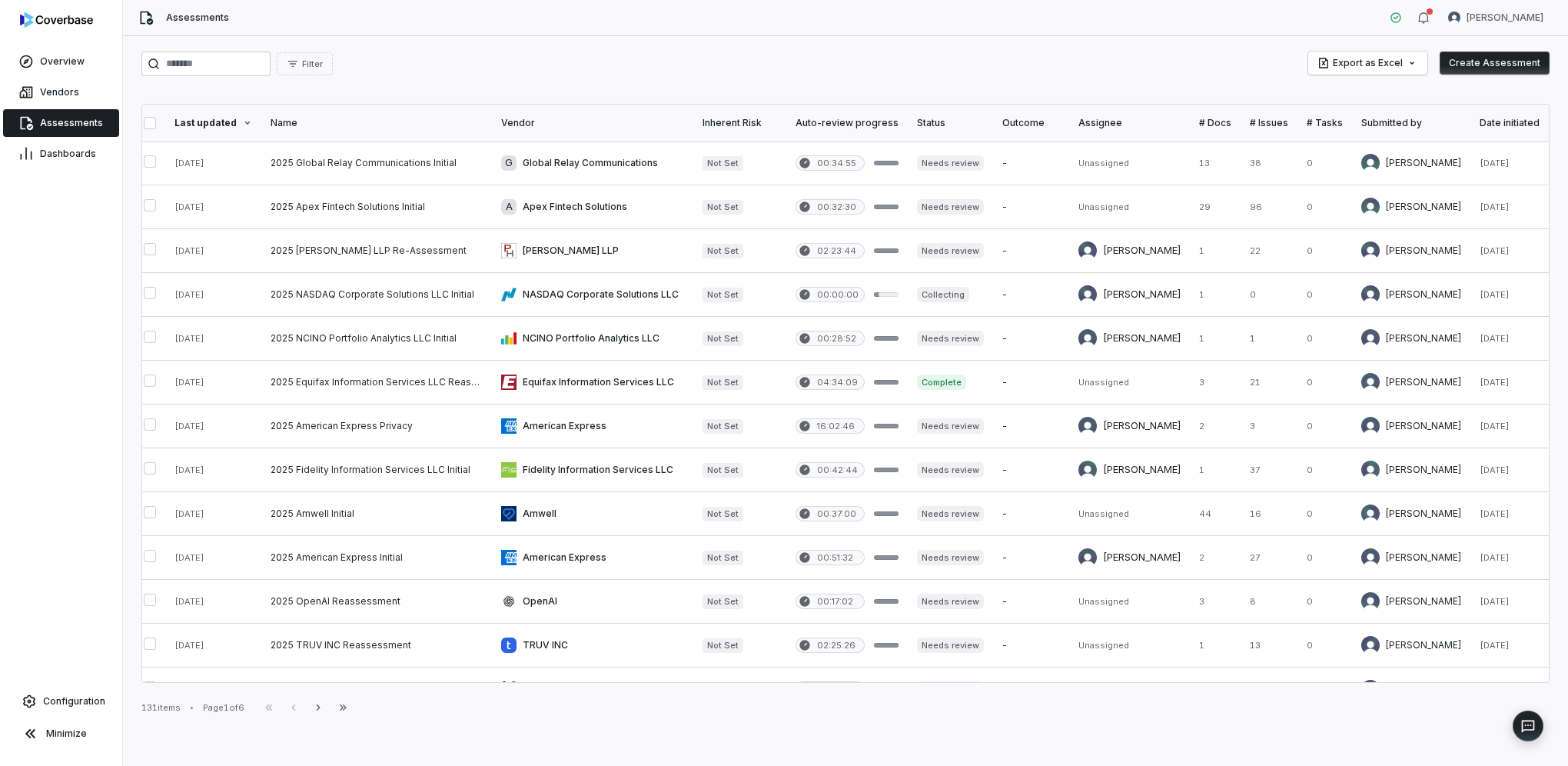
scroll to position [0, 37]
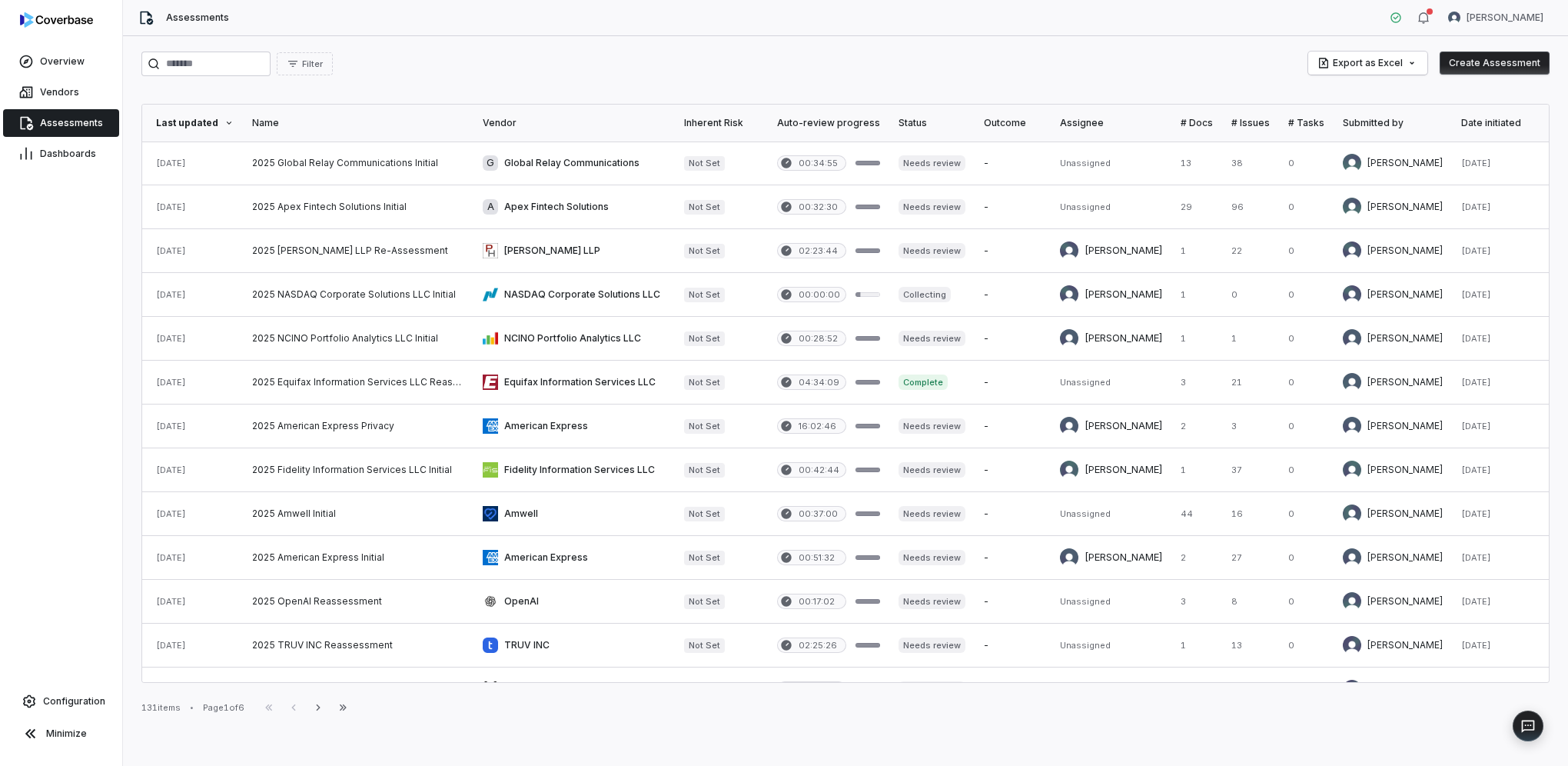
click at [1198, 124] on div "# Docs" at bounding box center [1196, 123] width 32 height 13
click at [1181, 120] on div "# Docs" at bounding box center [1196, 123] width 32 height 13
click at [293, 514] on link at bounding box center [358, 513] width 230 height 43
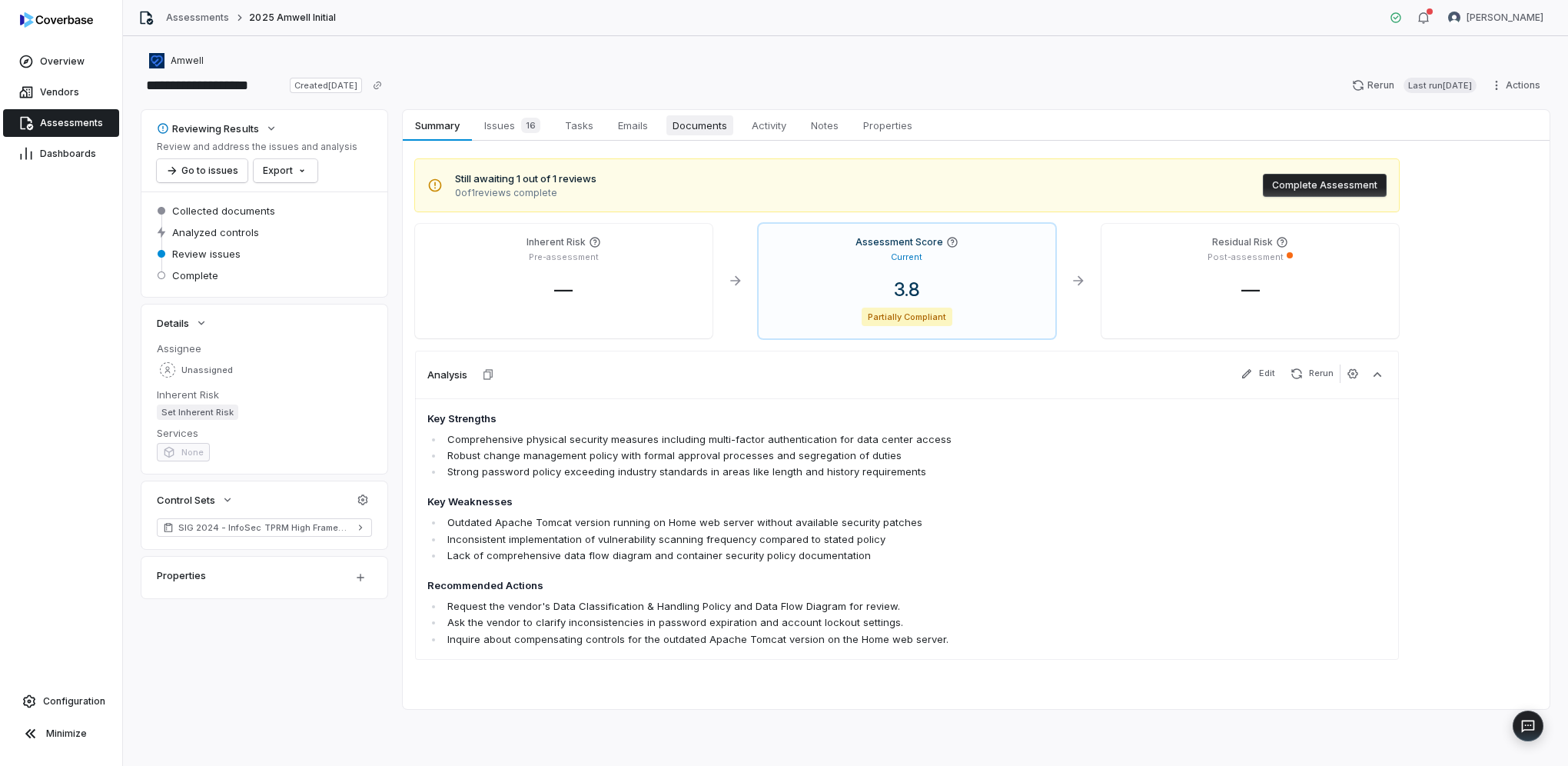
click at [711, 121] on span "Documents" at bounding box center [700, 125] width 67 height 20
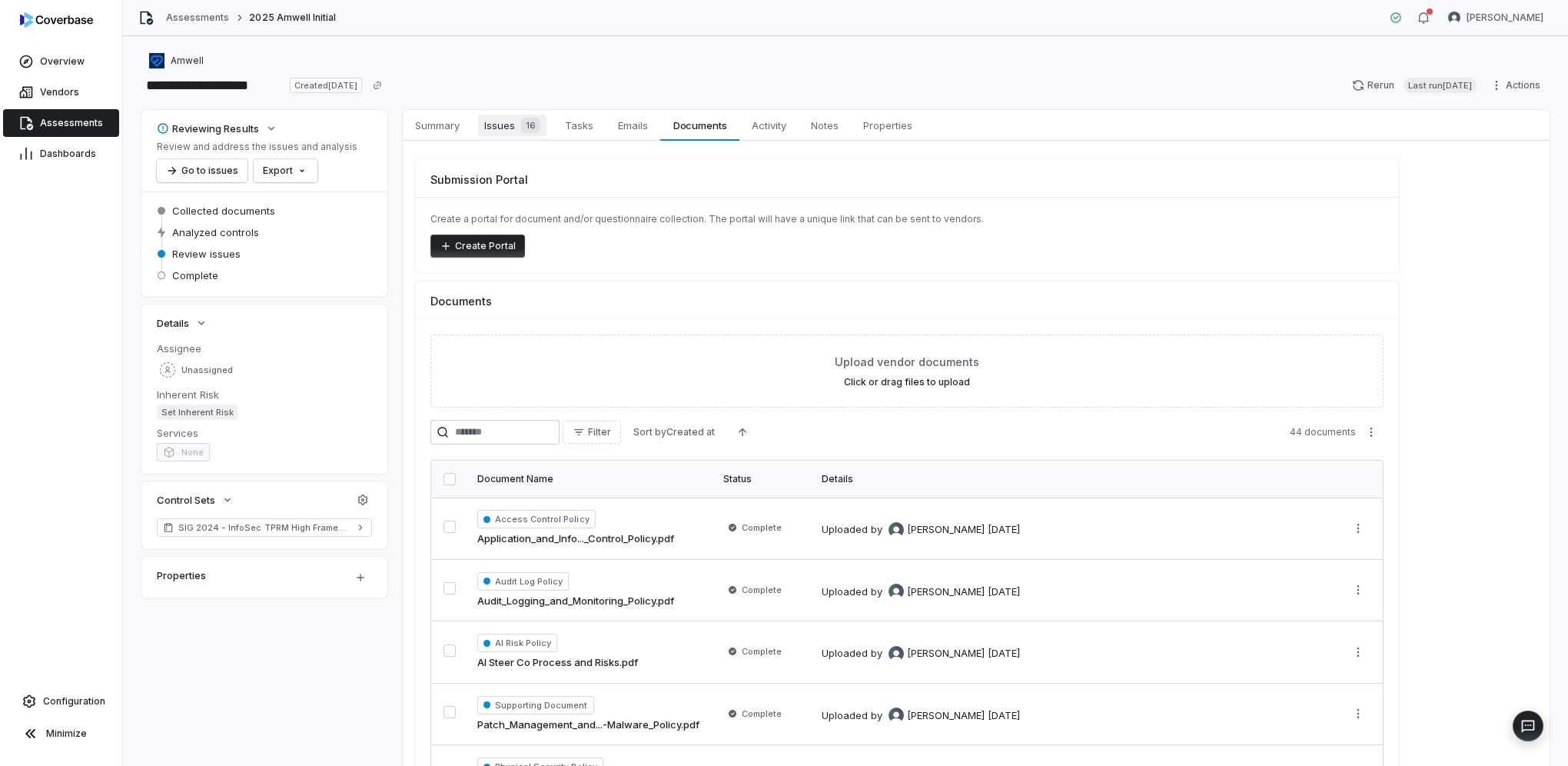
click at [494, 121] on span "Issues 16" at bounding box center [512, 125] width 69 height 21
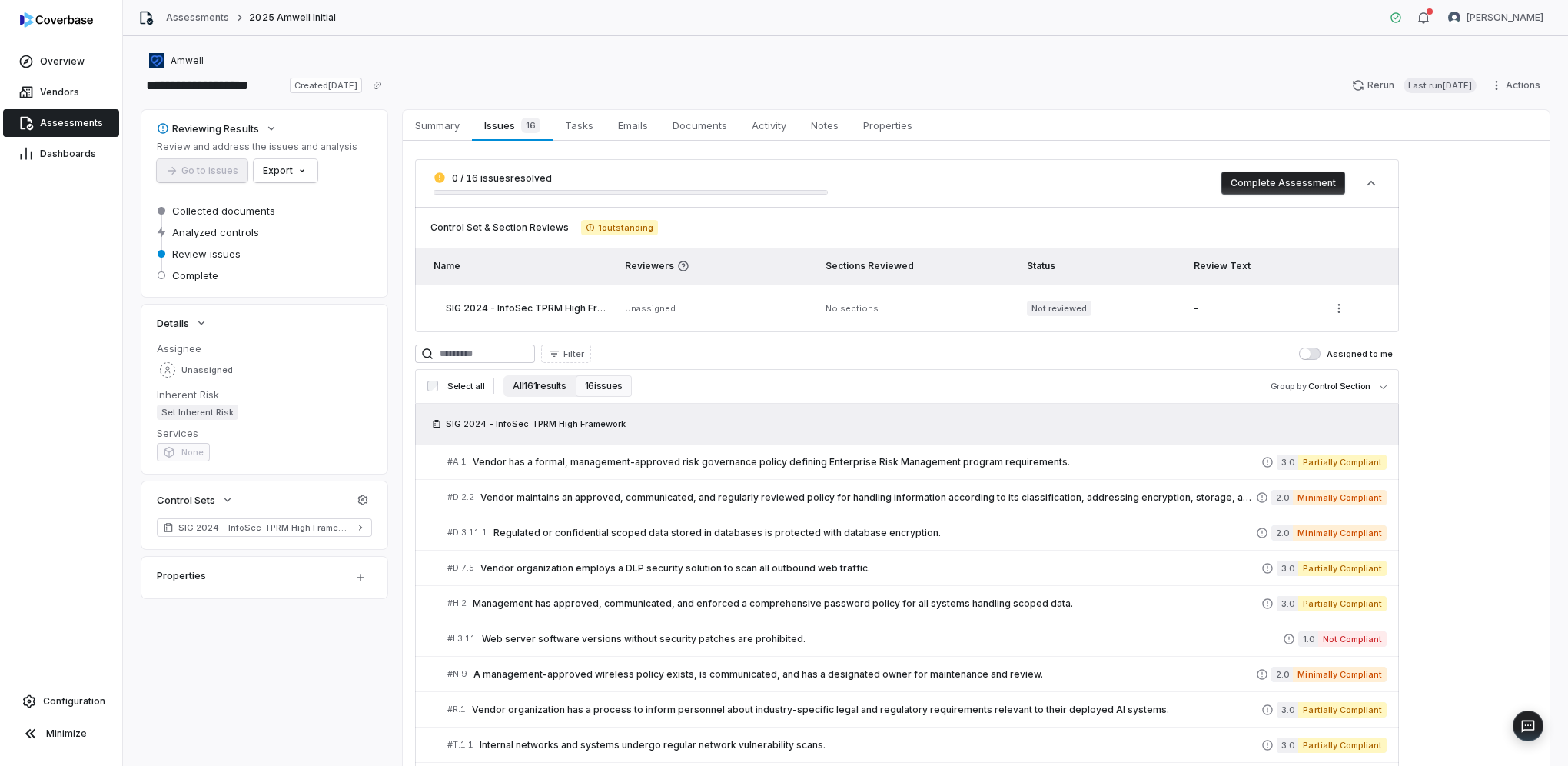
click at [547, 386] on button "All 161 results" at bounding box center [539, 386] width 72 height 21
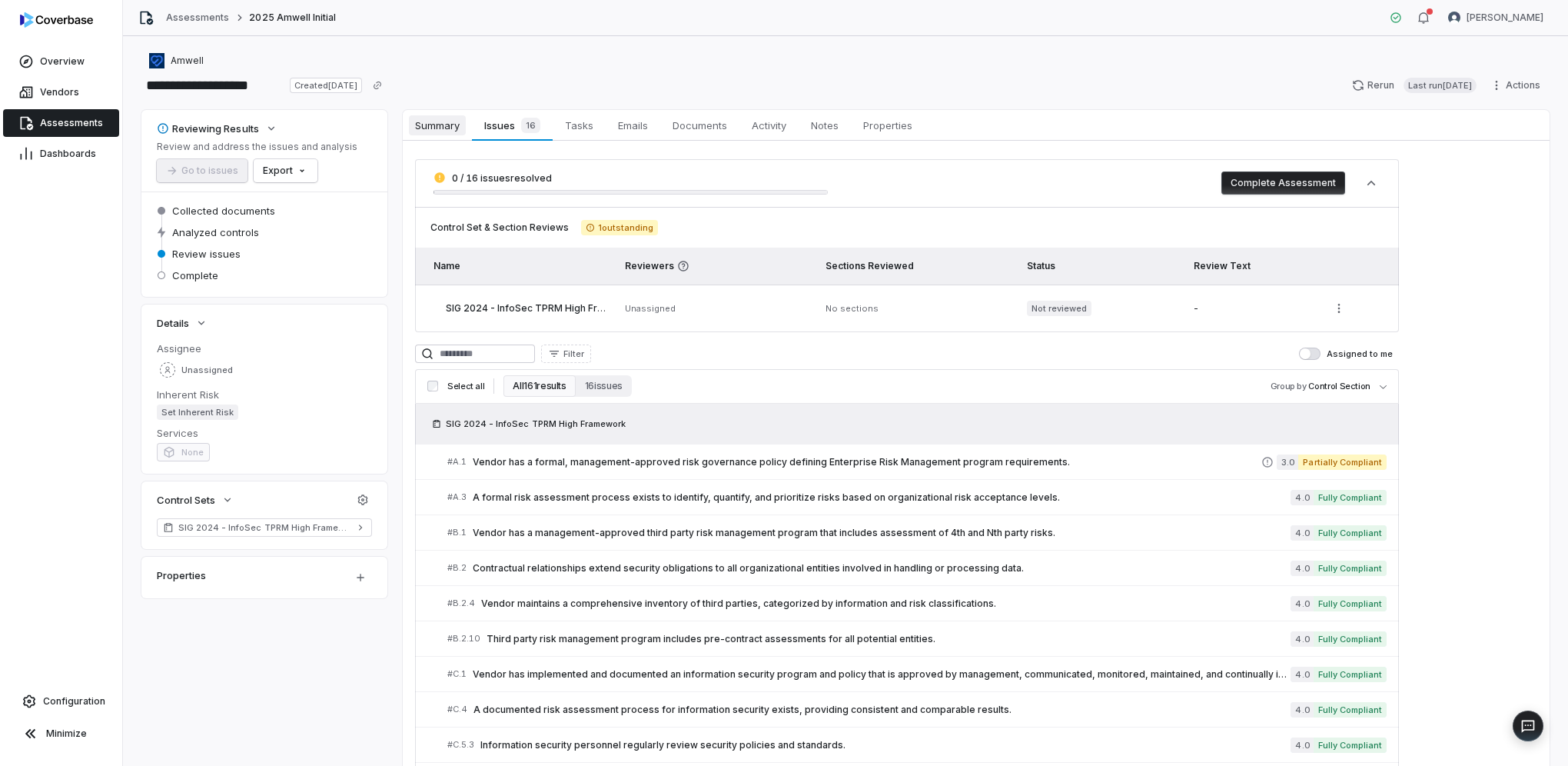
click at [437, 123] on span "Summary" at bounding box center [437, 125] width 57 height 20
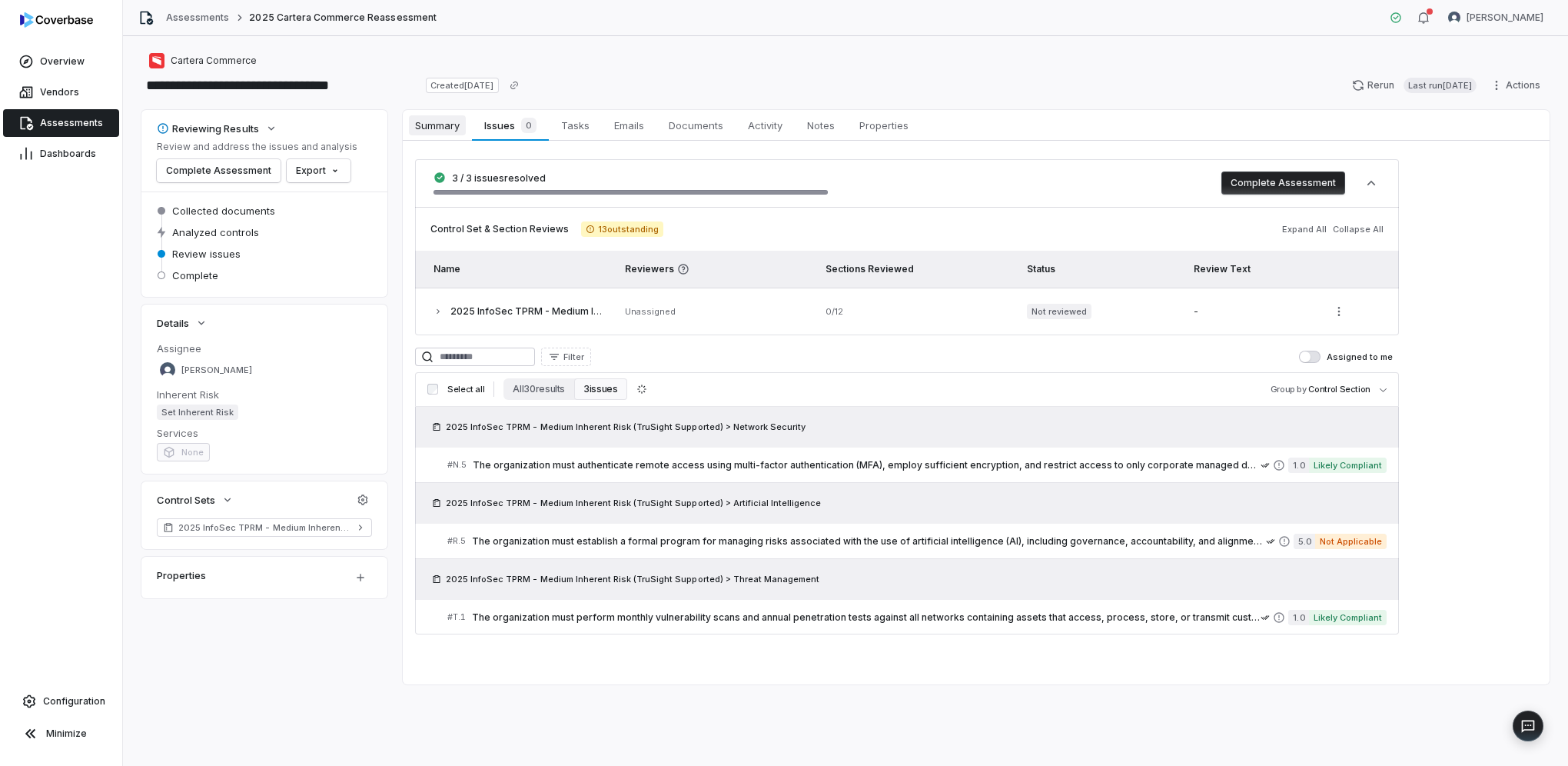
click at [427, 122] on span "Summary" at bounding box center [437, 125] width 57 height 20
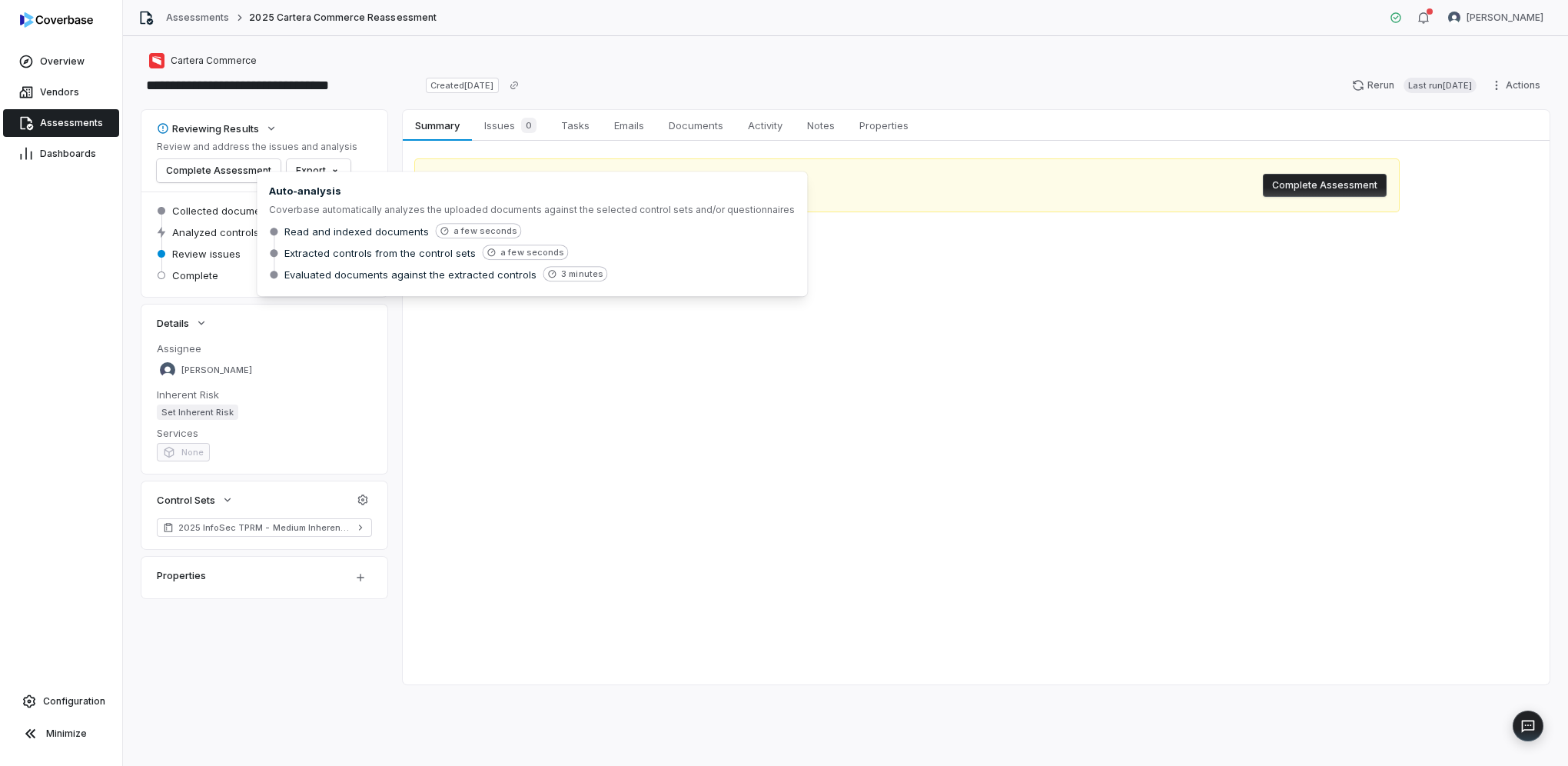
click at [597, 664] on div "Summary Summary Issues 0 Issues 0 Tasks Tasks Emails Emails Documents Documents…" at bounding box center [976, 397] width 1147 height 574
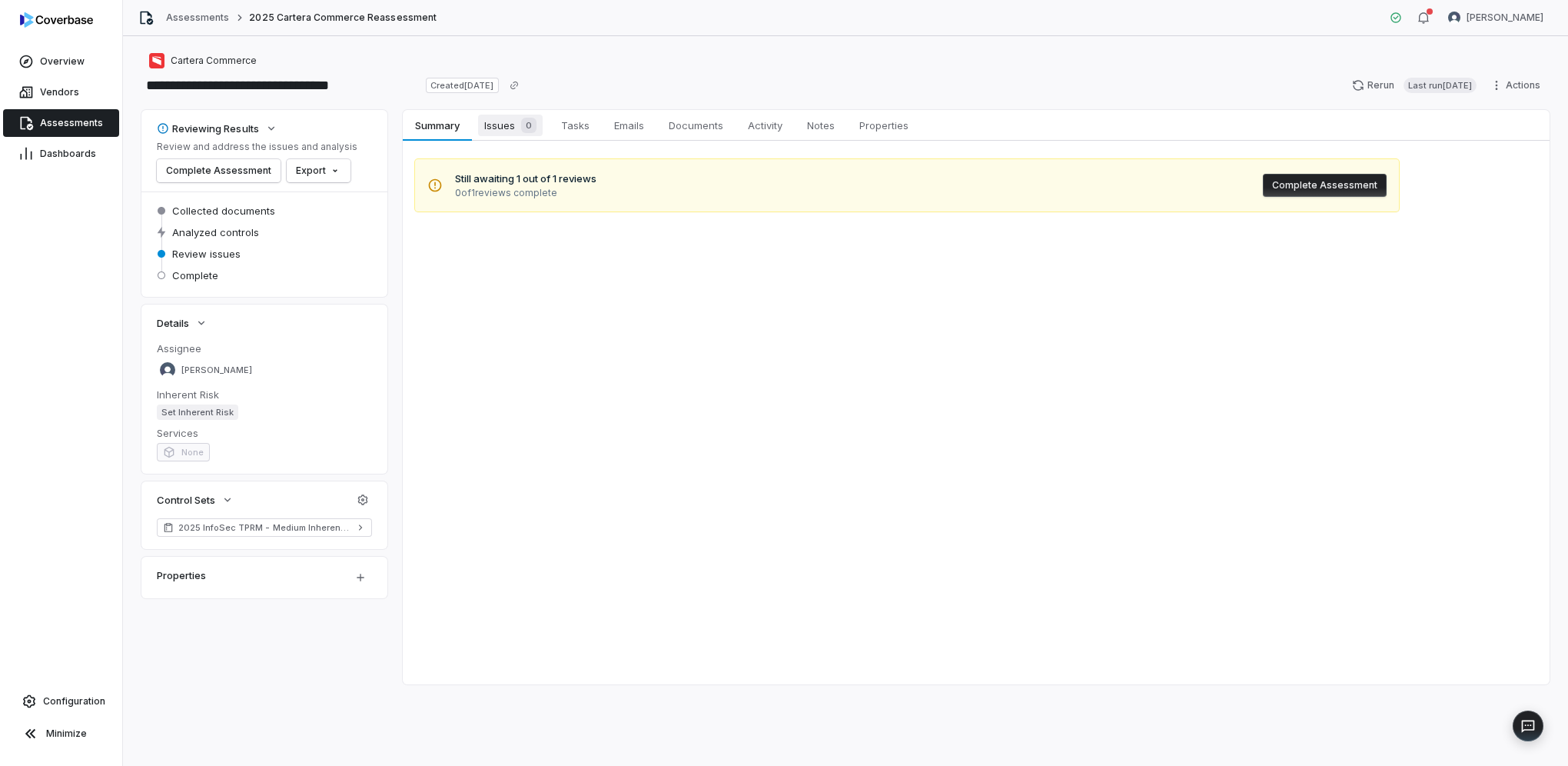
click at [504, 128] on span "Issues 0" at bounding box center [510, 125] width 65 height 21
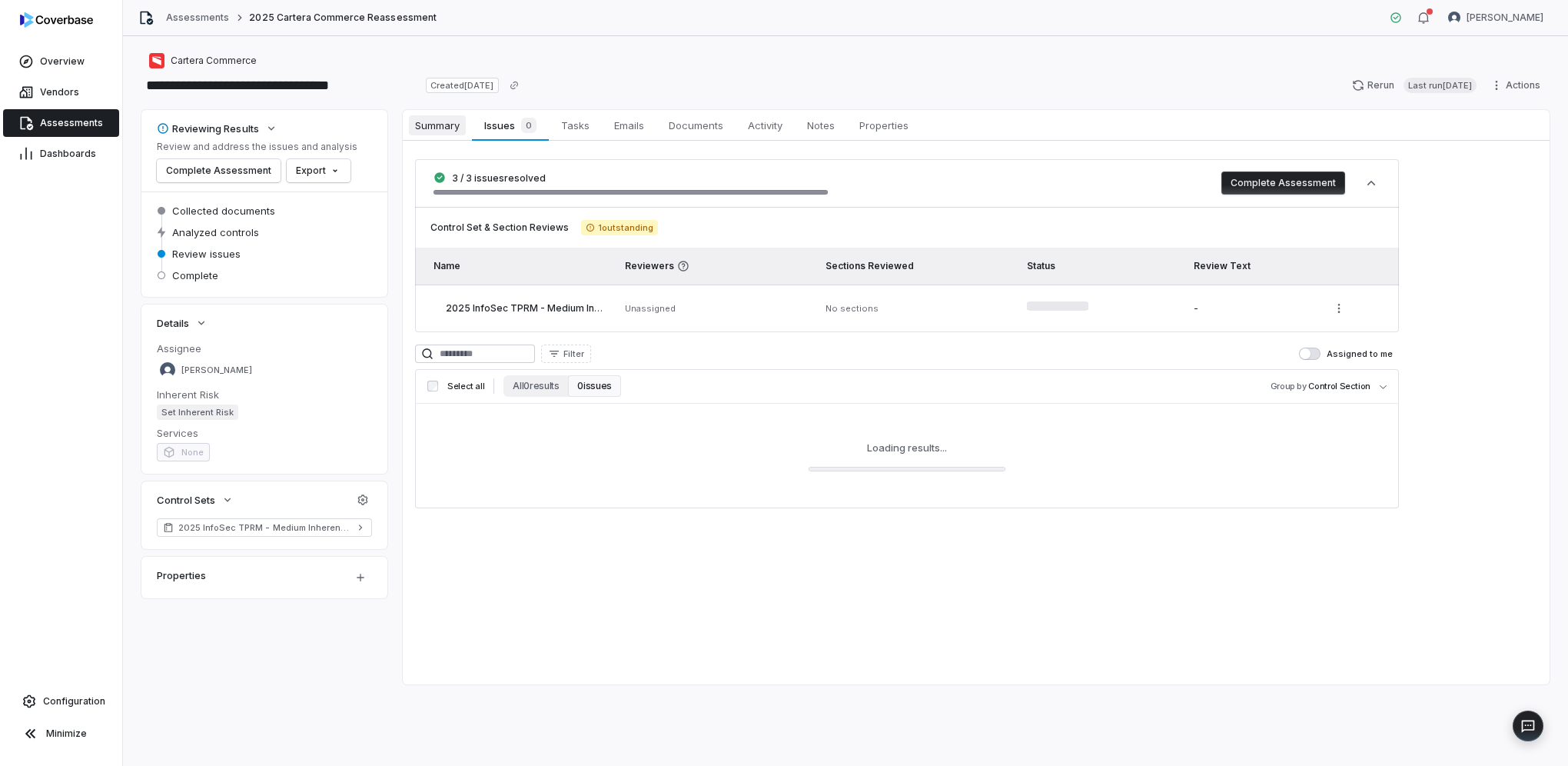
click at [458, 125] on span "Summary" at bounding box center [437, 125] width 57 height 20
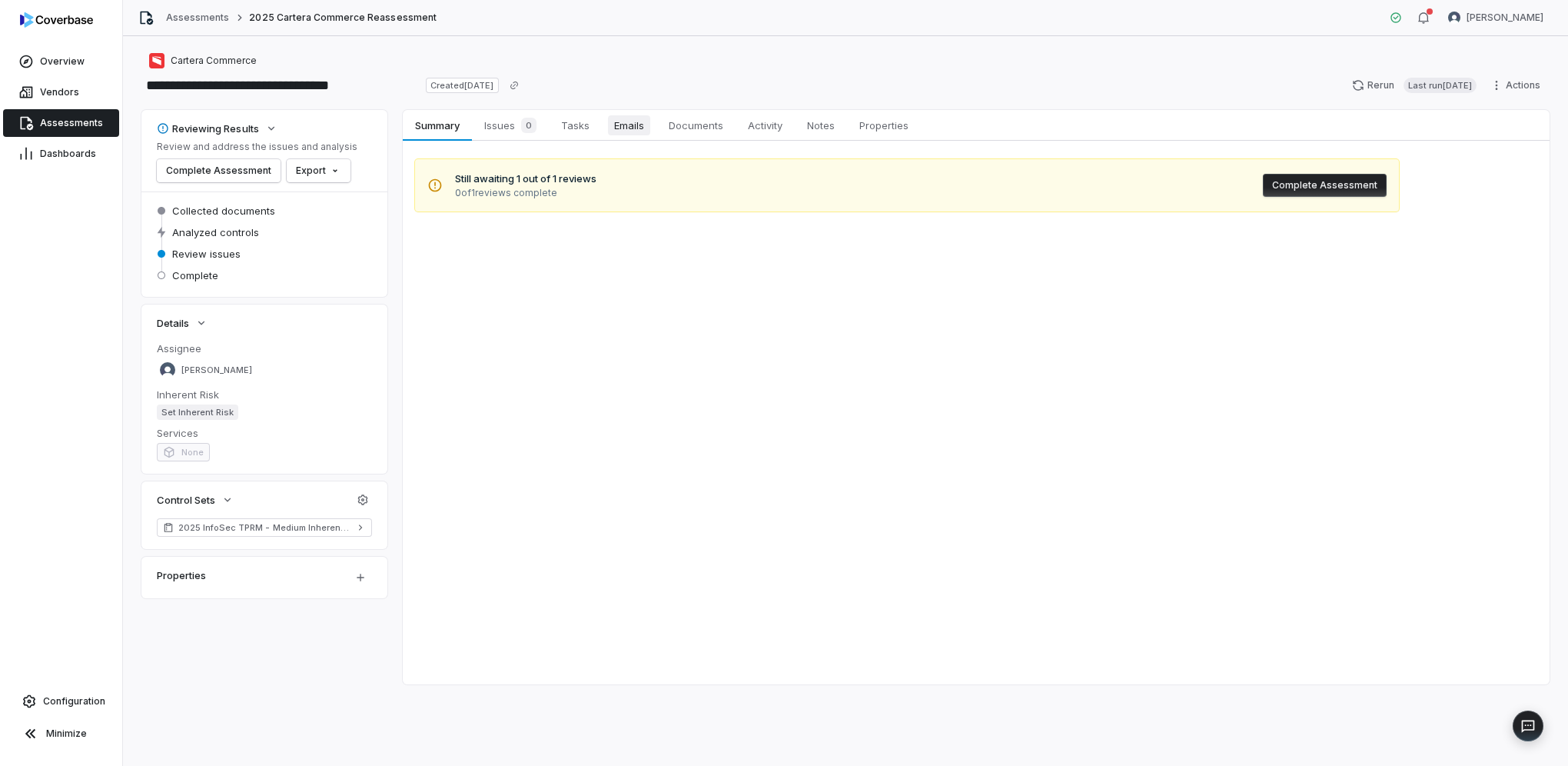
click at [611, 126] on span "Emails" at bounding box center [629, 125] width 43 height 20
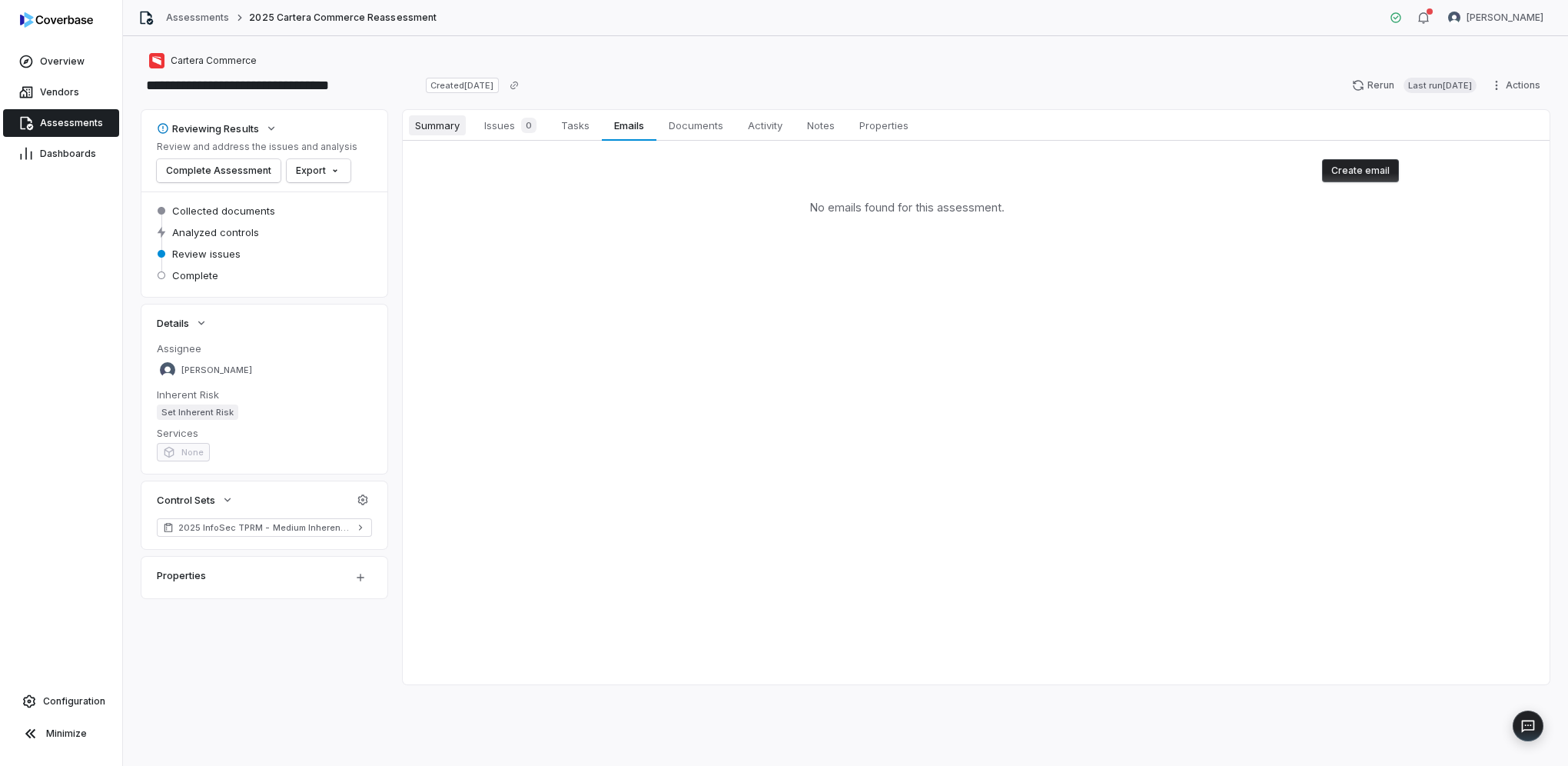
click at [456, 121] on span "Summary" at bounding box center [437, 125] width 57 height 20
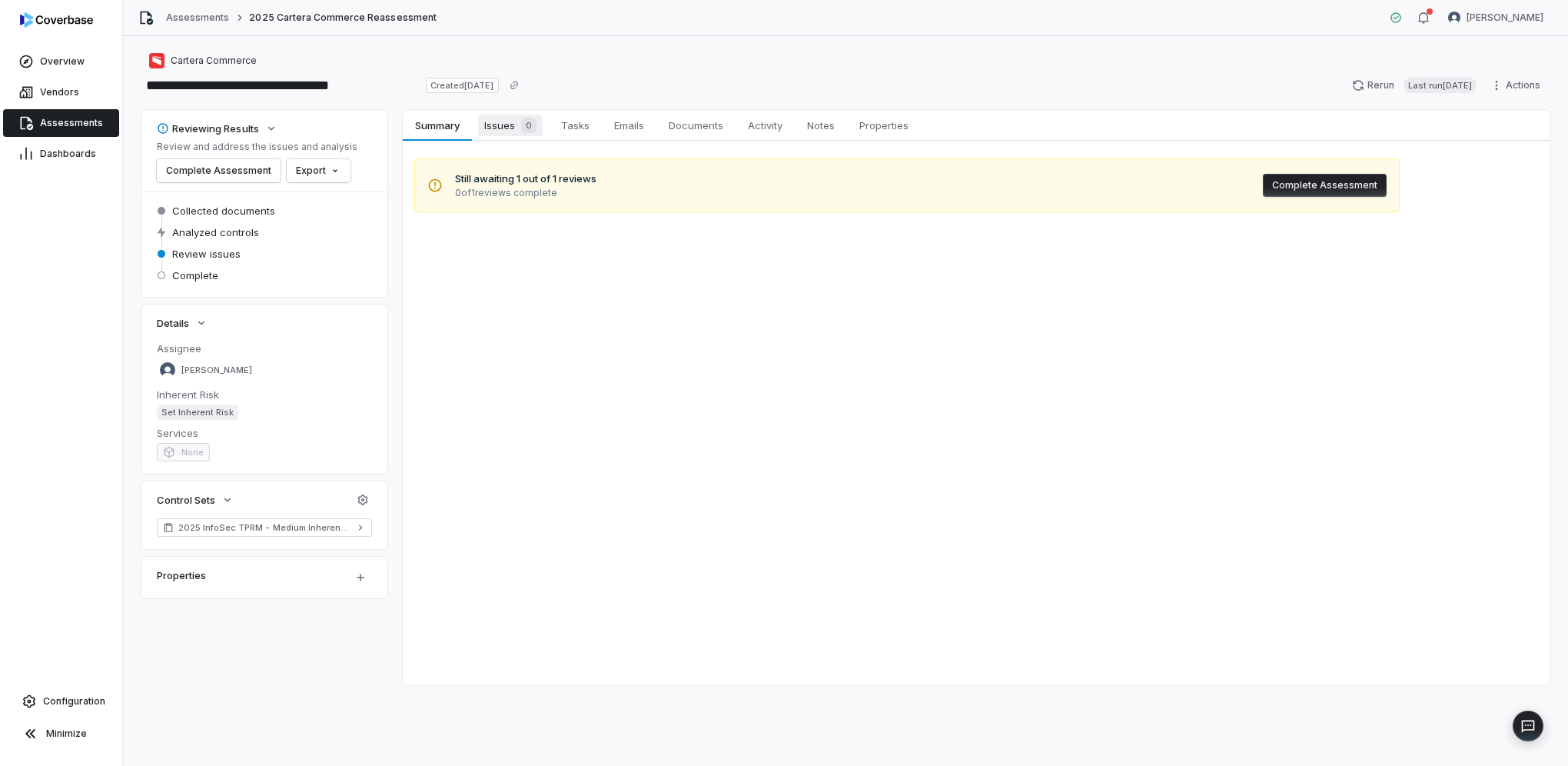
click at [492, 133] on span "Issues 0" at bounding box center [510, 125] width 65 height 21
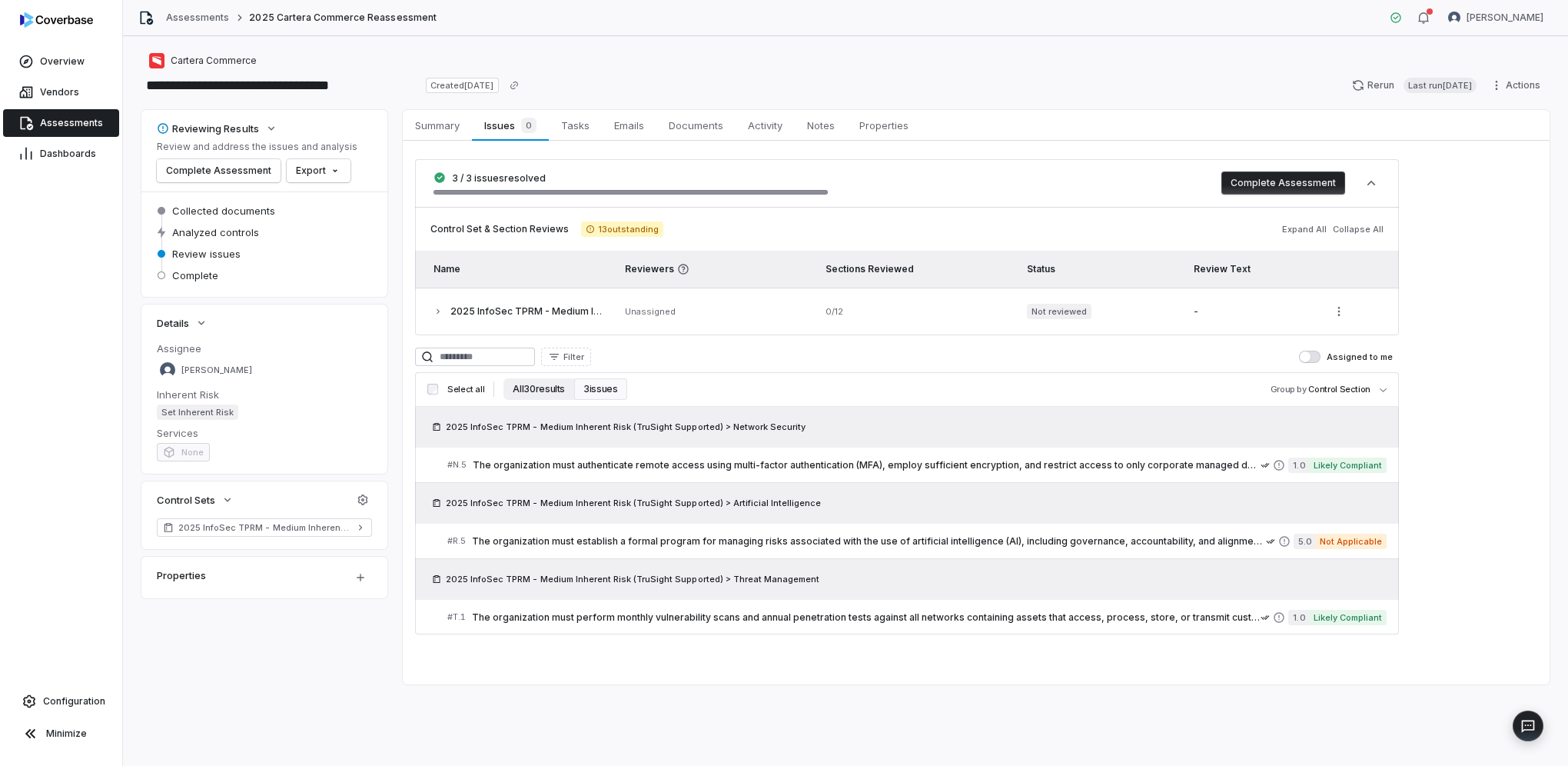
click at [540, 391] on button "All 30 results" at bounding box center [538, 389] width 71 height 21
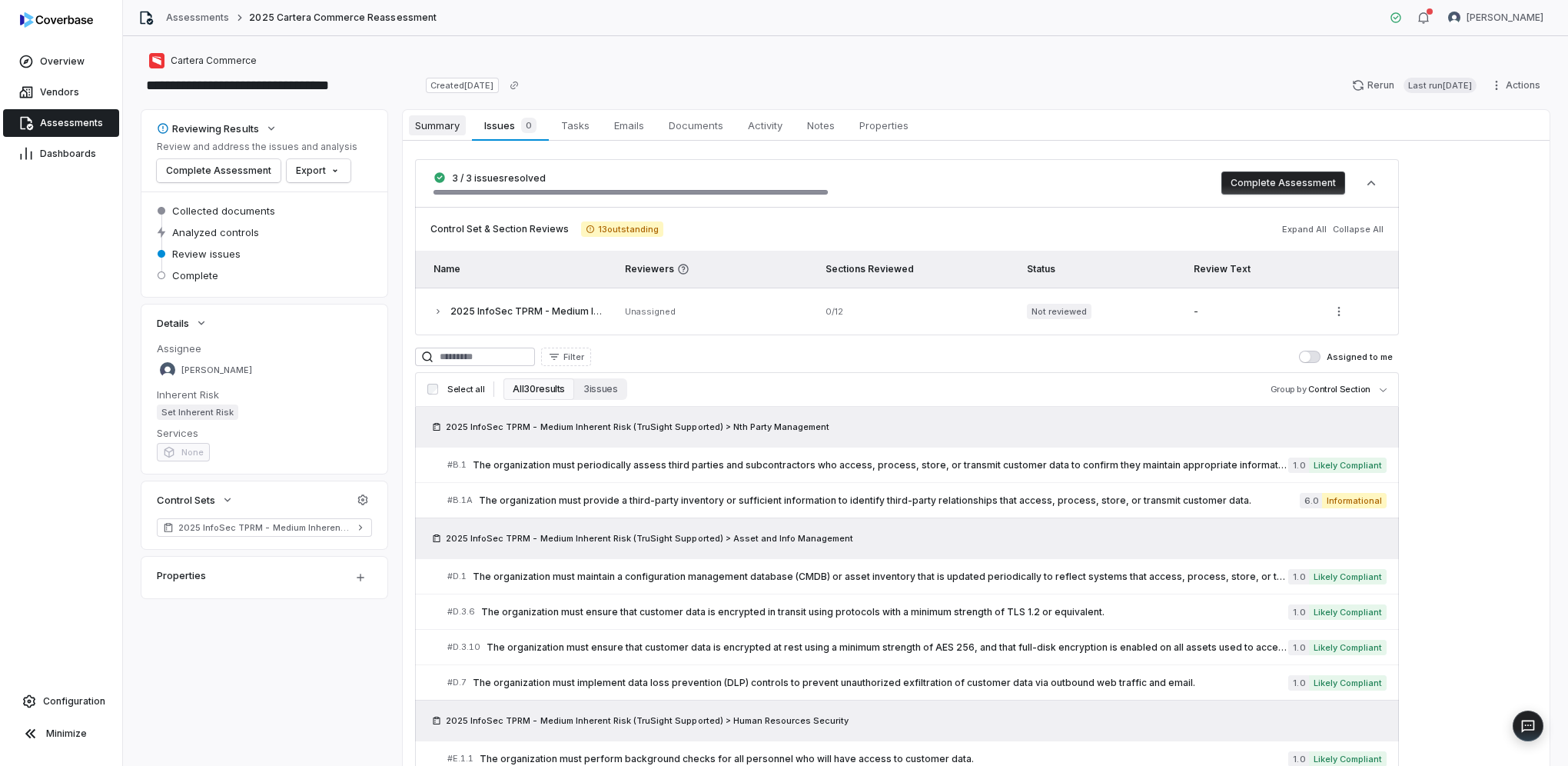
click at [446, 126] on span "Summary" at bounding box center [437, 125] width 57 height 20
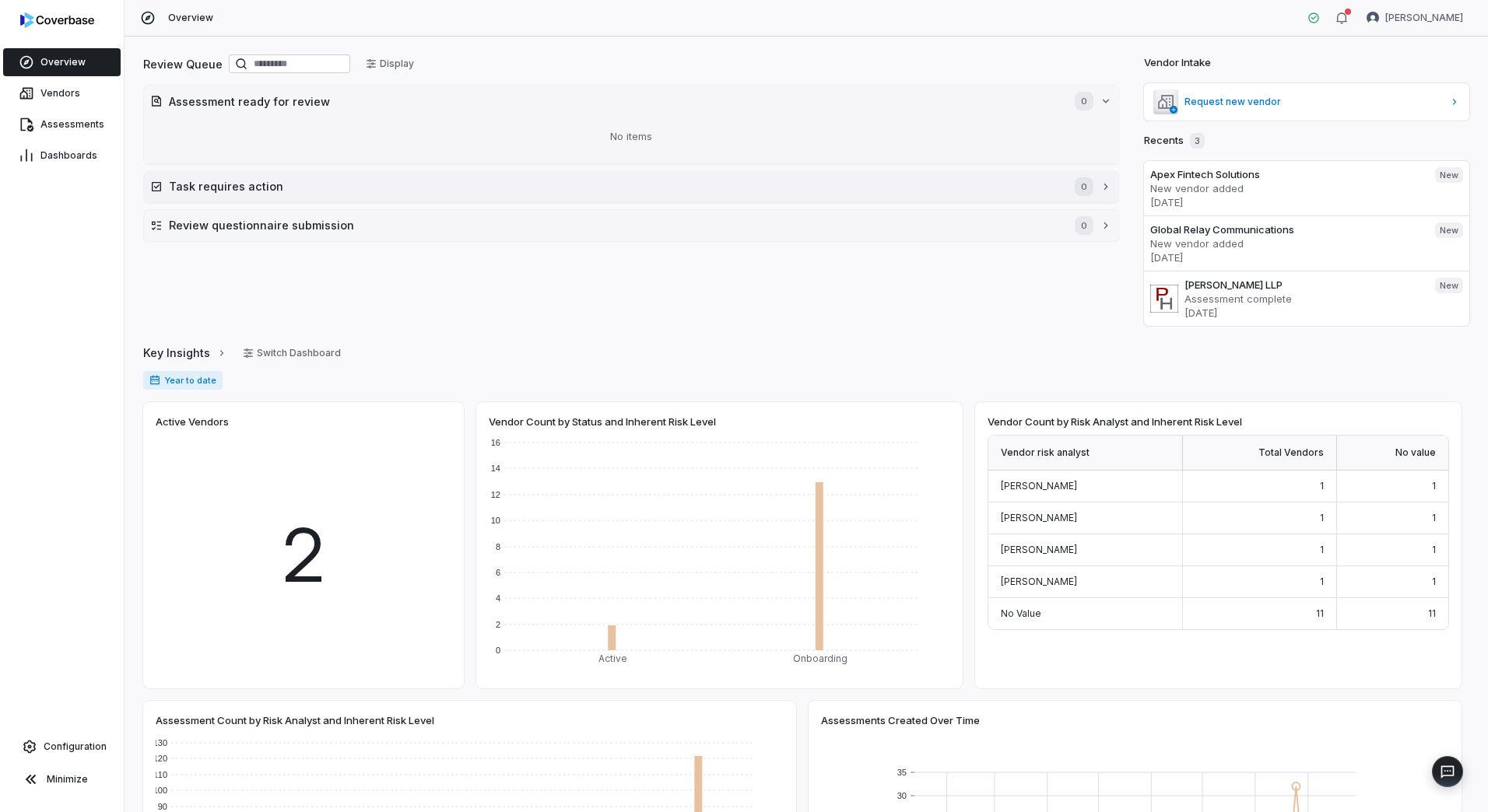
click at [182, 191] on h2 "Task requires action" at bounding box center [613, 186] width 890 height 17
click at [247, 288] on div "Review Queue Display Assessment ready for review 0 No items Task requires actio…" at bounding box center [631, 189] width 976 height 274
click at [240, 279] on h2 "Review questionnaire submission" at bounding box center [613, 271] width 890 height 17
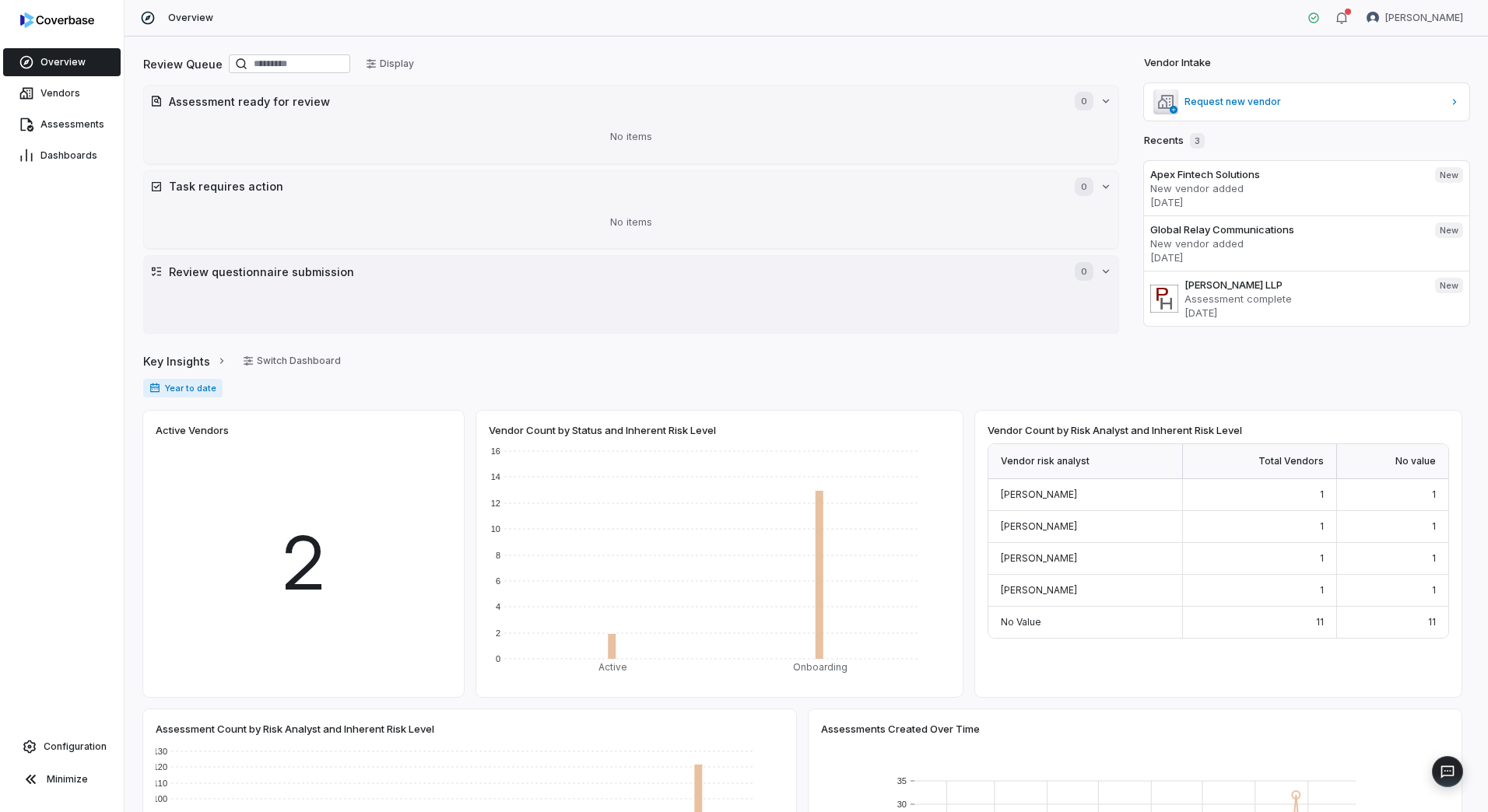
click at [240, 279] on h2 "Review questionnaire submission" at bounding box center [613, 271] width 890 height 17
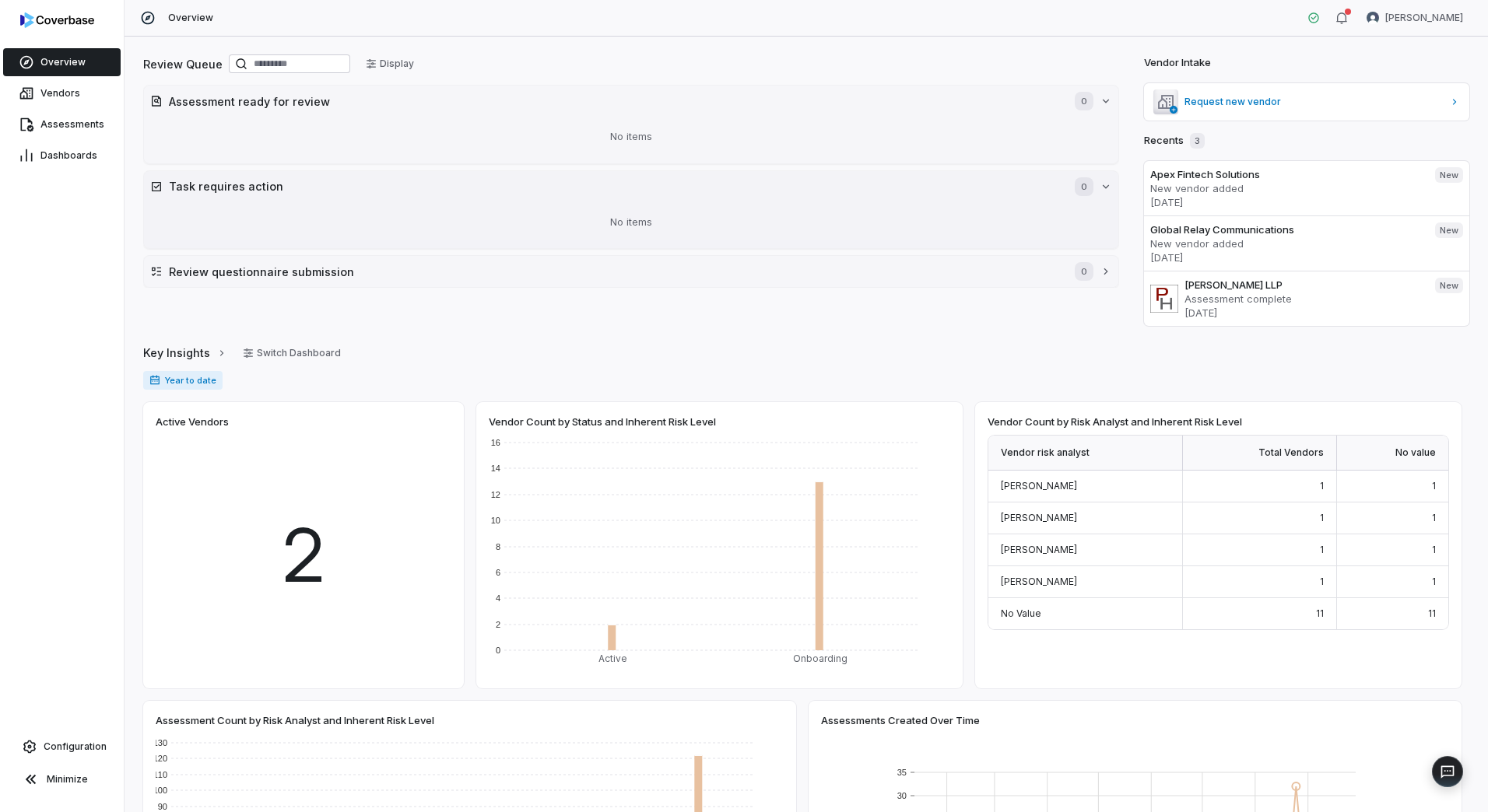
click at [279, 188] on h2 "Task requires action" at bounding box center [613, 186] width 890 height 17
click at [286, 105] on h2 "Assessment ready for review" at bounding box center [613, 101] width 890 height 17
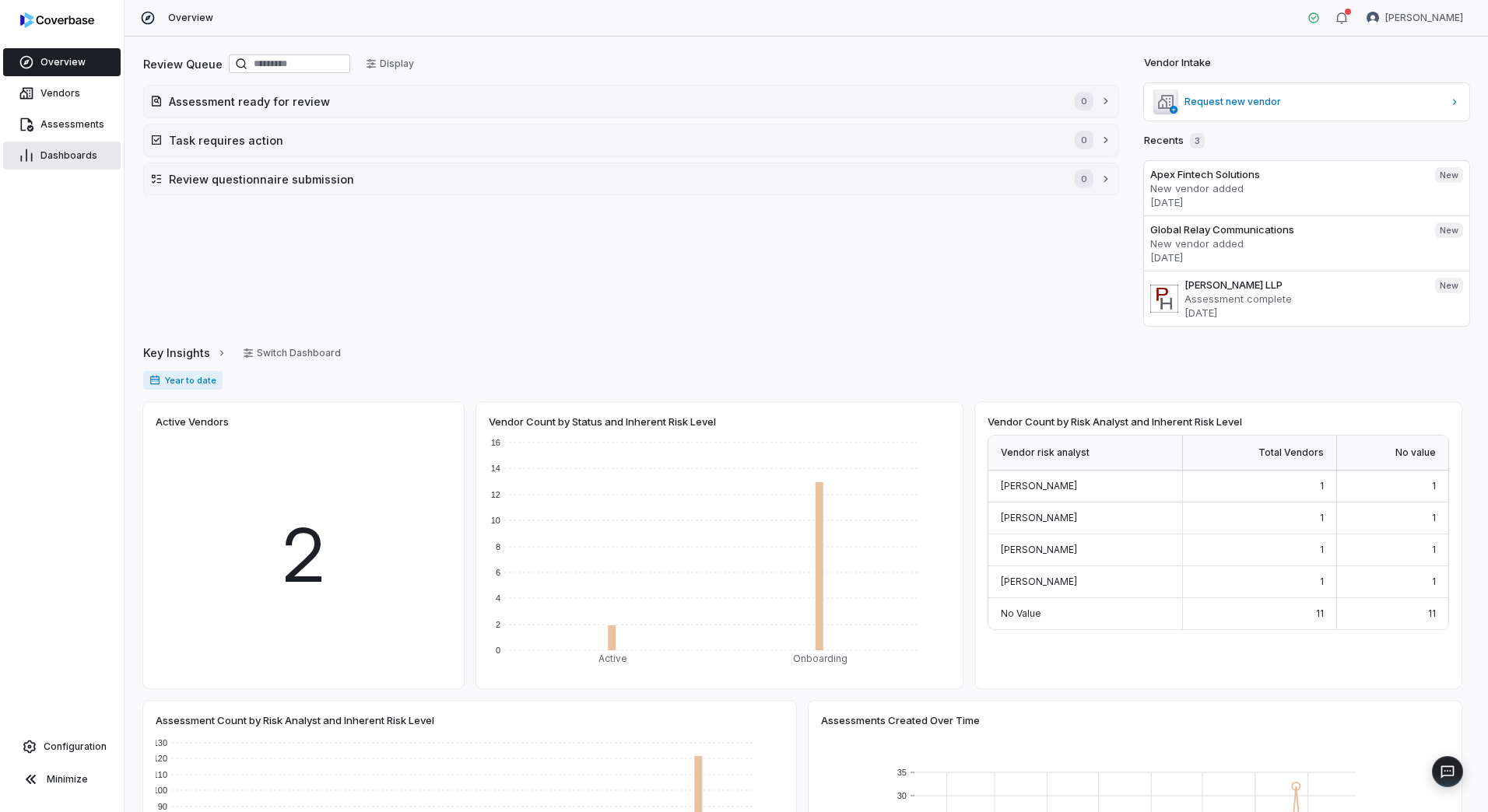
click at [65, 157] on span "Dashboards" at bounding box center [69, 156] width 57 height 13
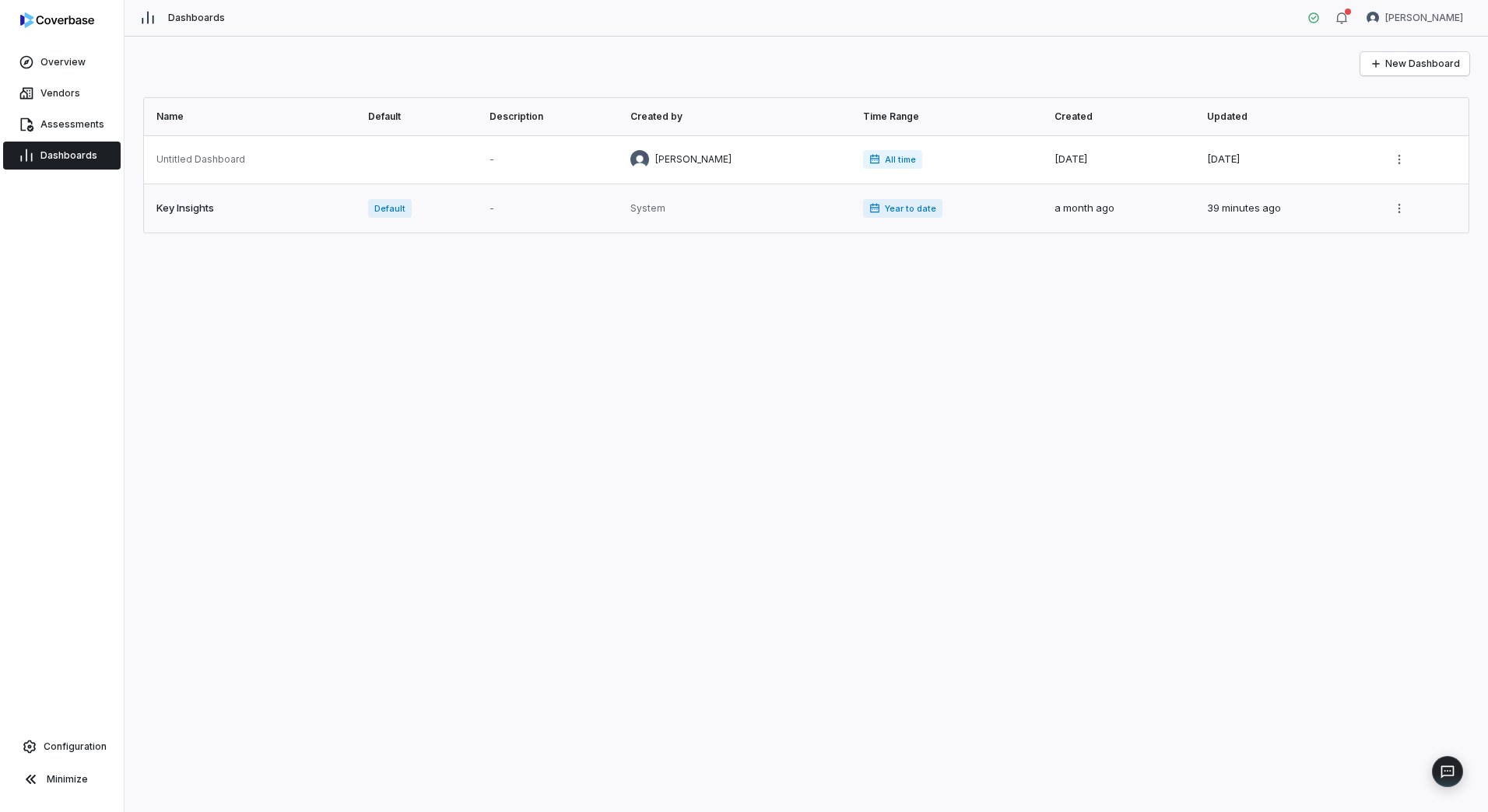
click at [215, 210] on link at bounding box center [251, 208] width 215 height 48
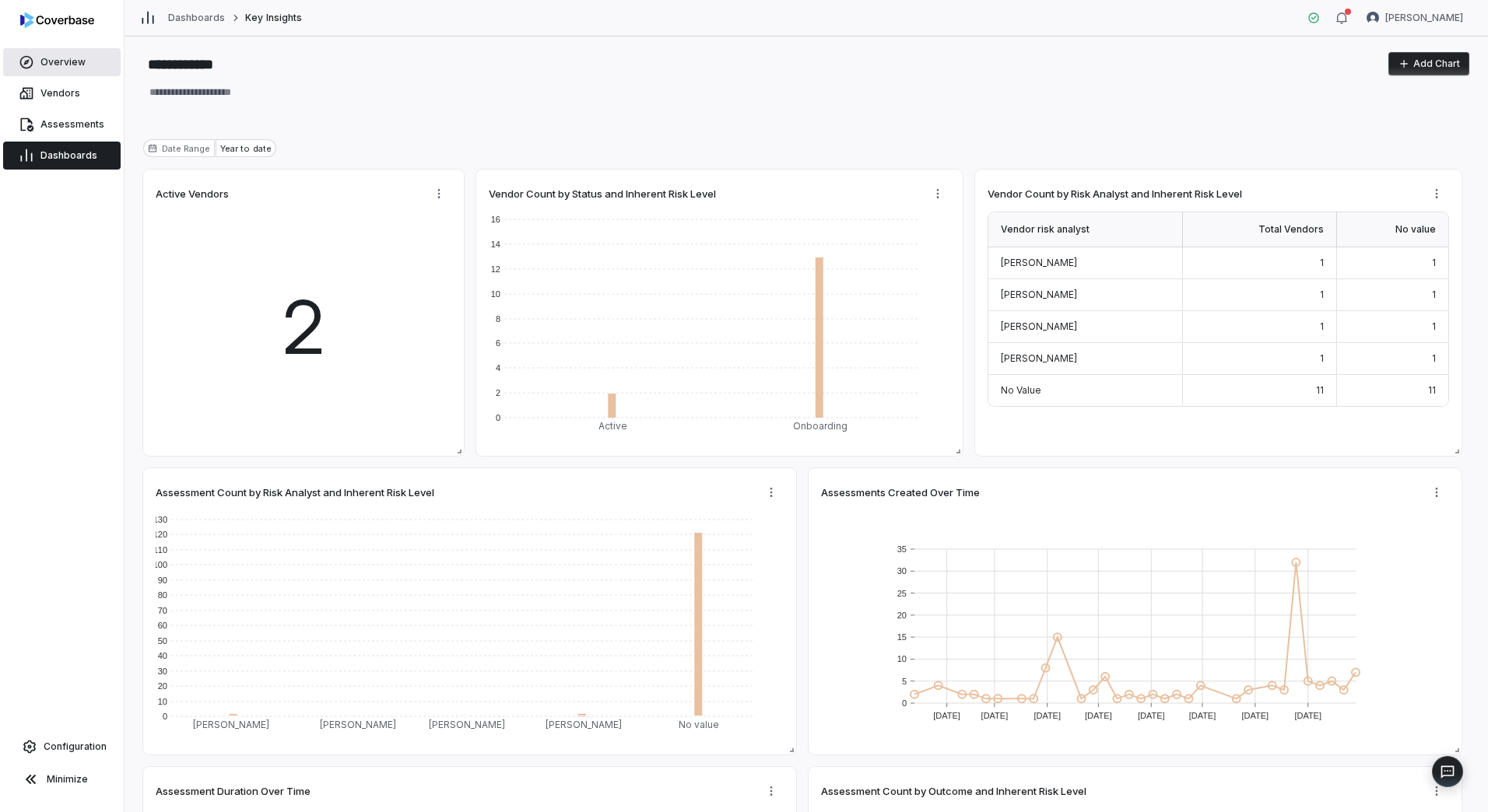
click at [50, 59] on span "Overview" at bounding box center [63, 62] width 45 height 13
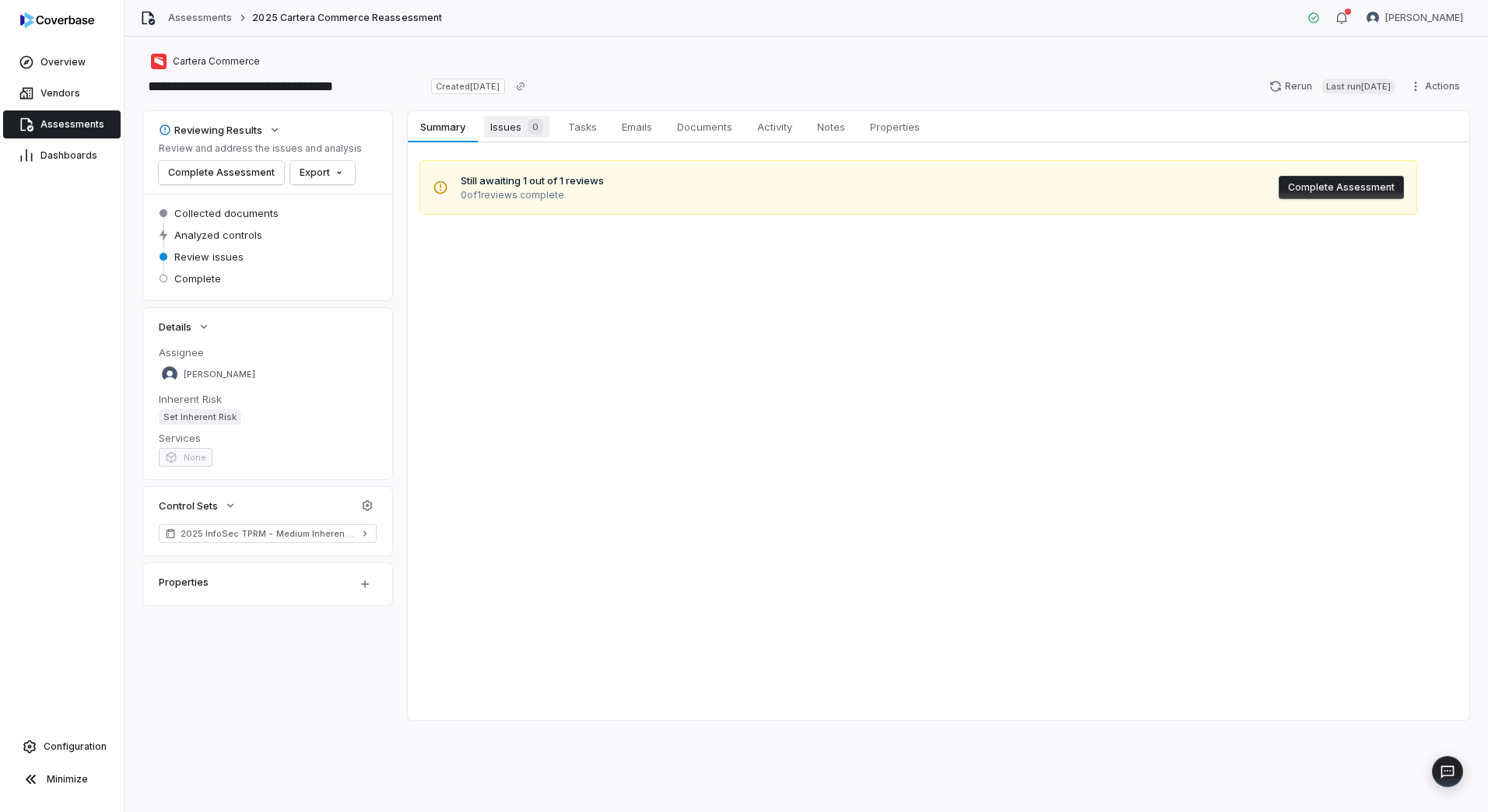
click at [520, 123] on span "Issues 0" at bounding box center [516, 126] width 66 height 22
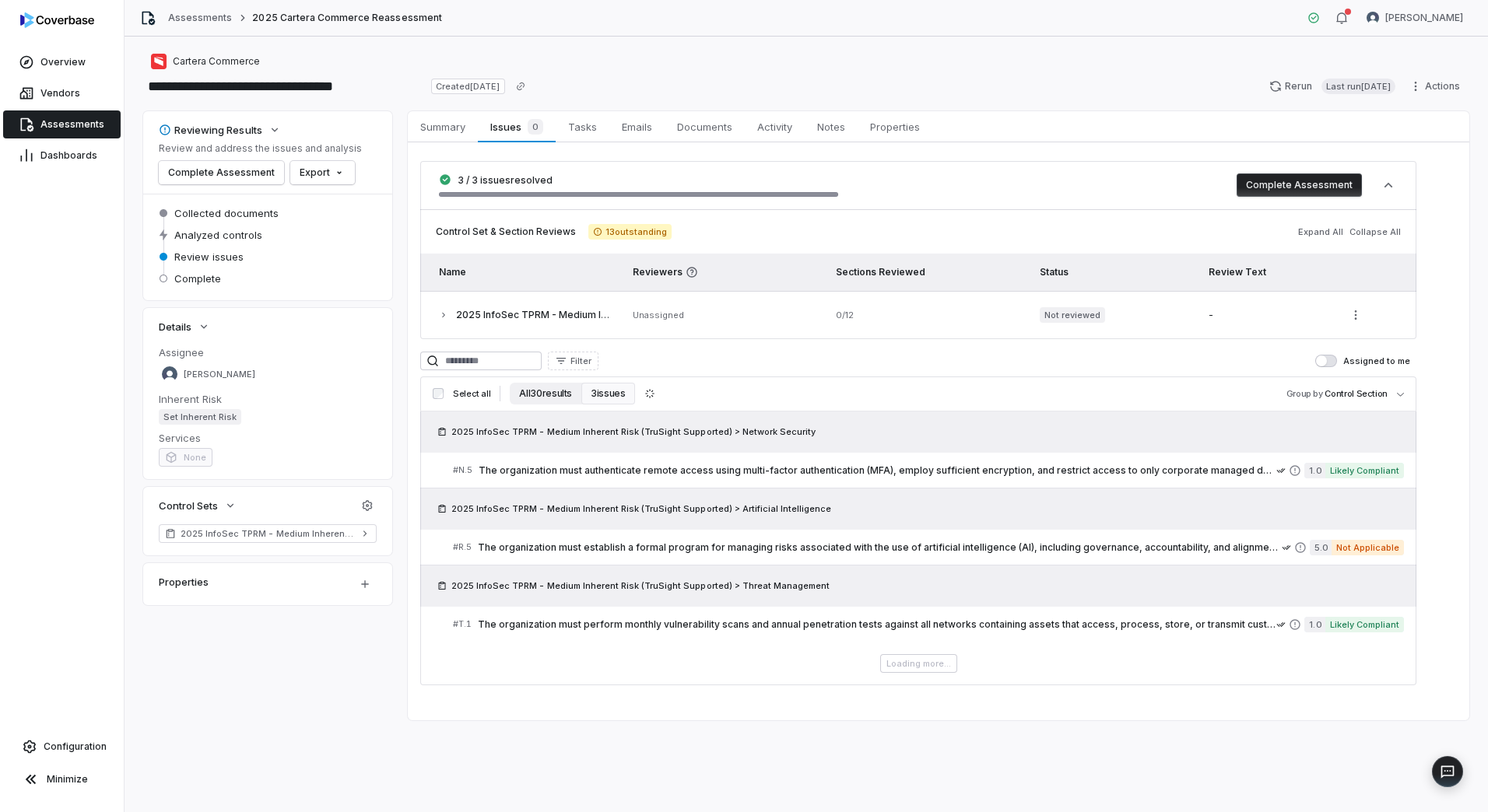
click at [547, 392] on button "All 30 results" at bounding box center [545, 394] width 72 height 22
